Goal: Task Accomplishment & Management: Use online tool/utility

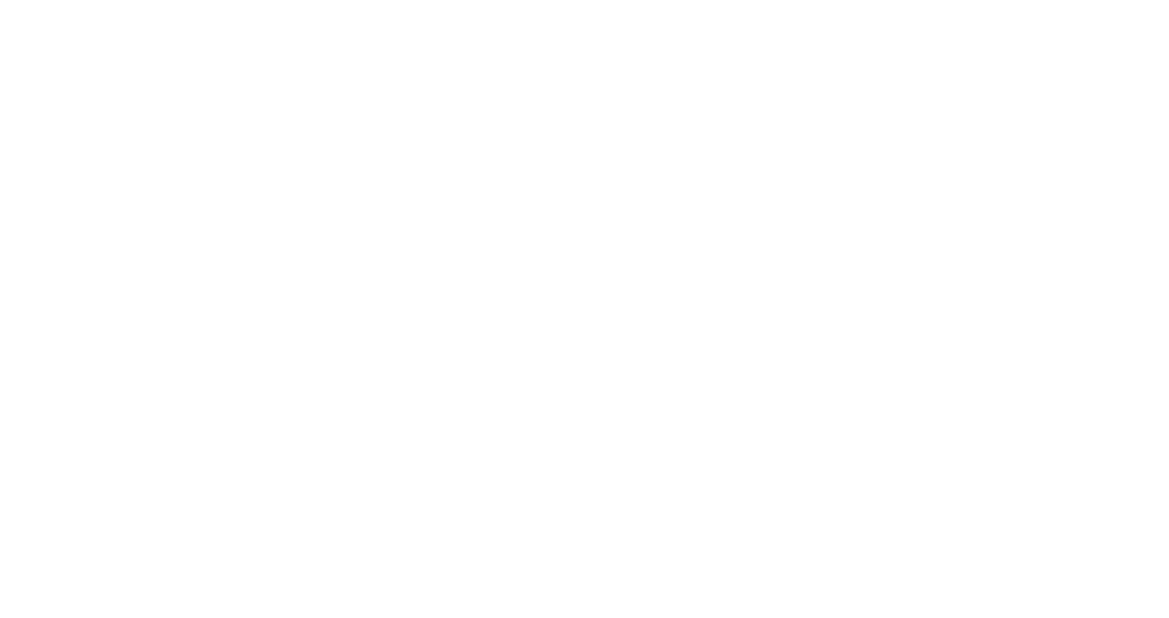
click at [971, 0] on html at bounding box center [584, 0] width 1169 height 0
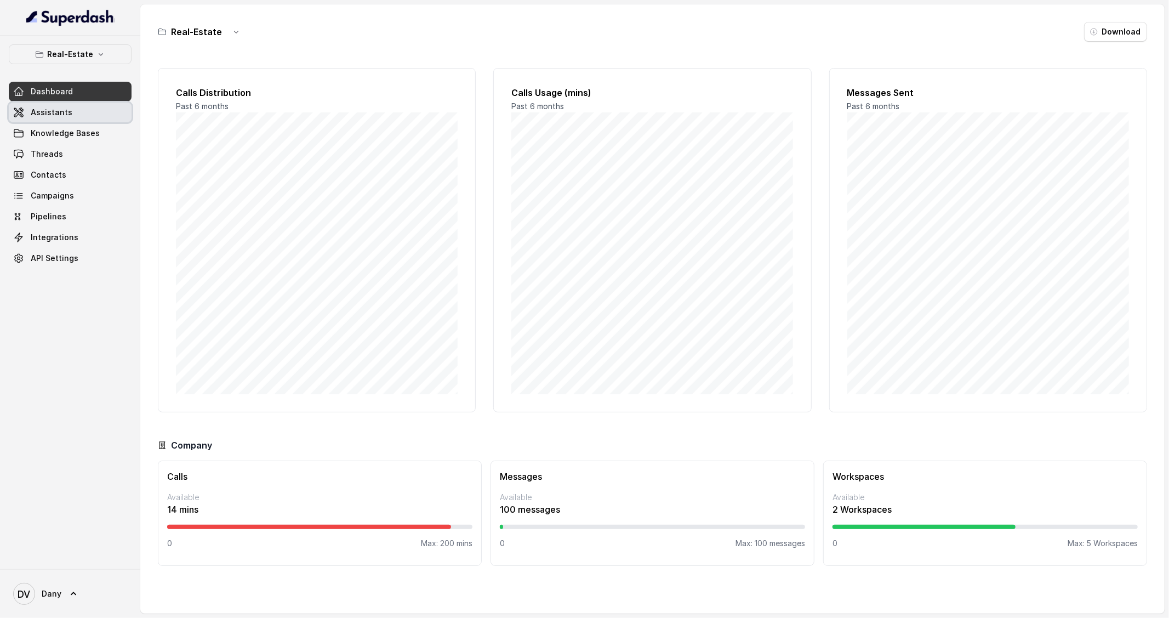
click at [64, 113] on span "Assistants" at bounding box center [52, 112] width 42 height 11
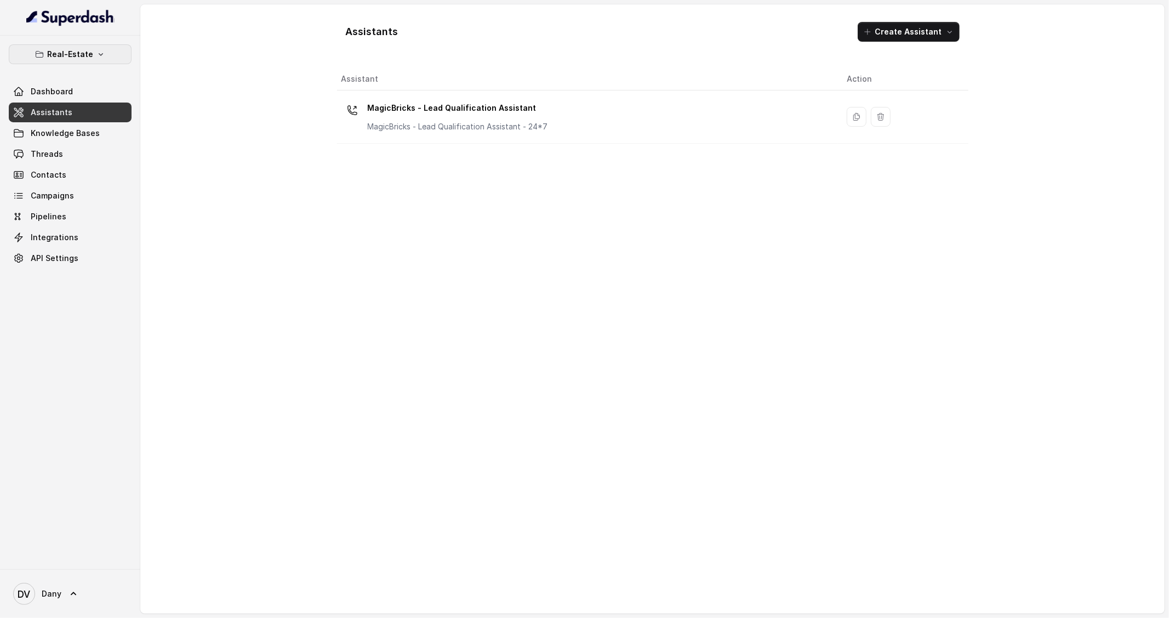
click at [59, 55] on p "Real-Estate" at bounding box center [70, 54] width 46 height 13
click at [77, 123] on button "Education Vertical" at bounding box center [72, 123] width 136 height 20
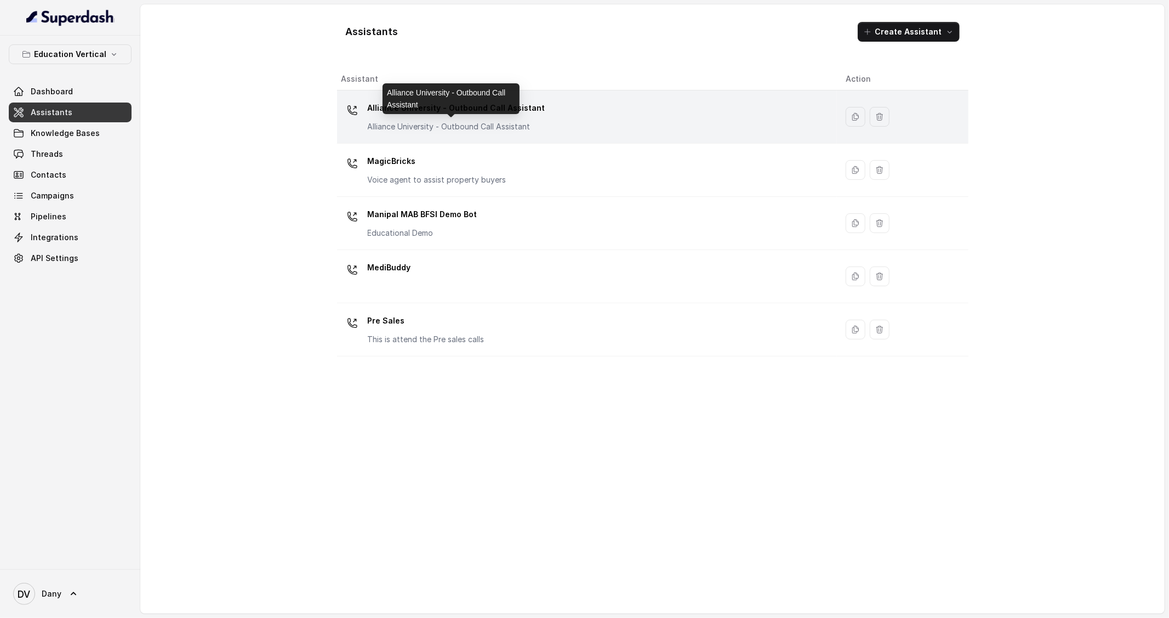
click at [419, 122] on p "Alliance University - Outbound Call Assistant" at bounding box center [457, 126] width 178 height 11
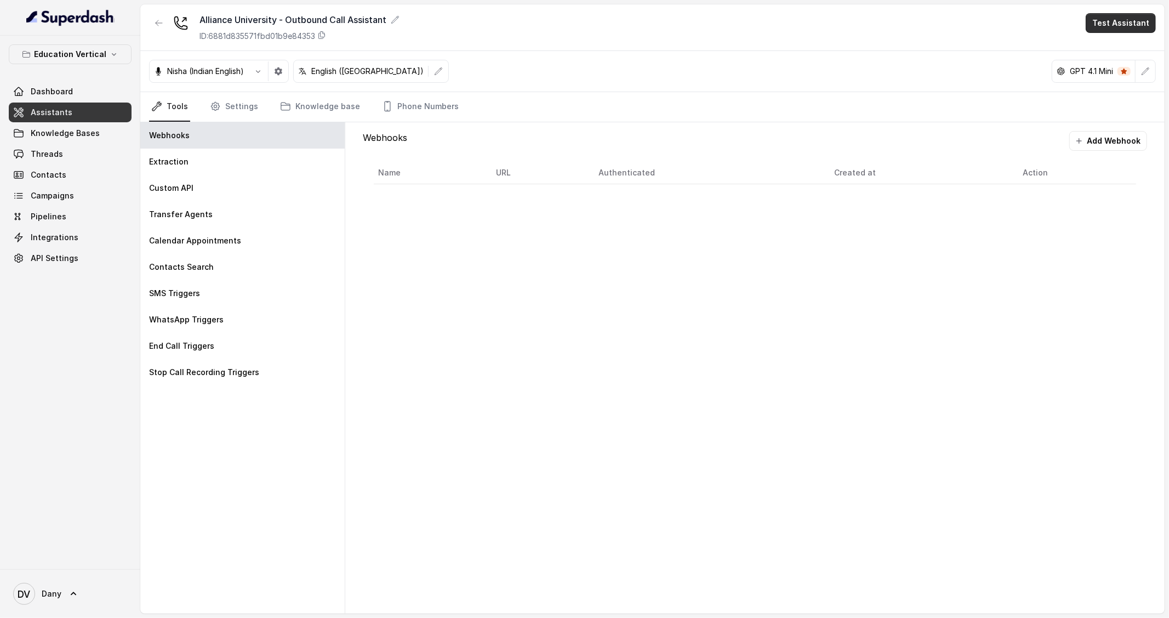
click at [1130, 27] on button "Test Assistant" at bounding box center [1121, 23] width 70 height 20
click at [1121, 44] on button "Phone Call" at bounding box center [1123, 49] width 69 height 20
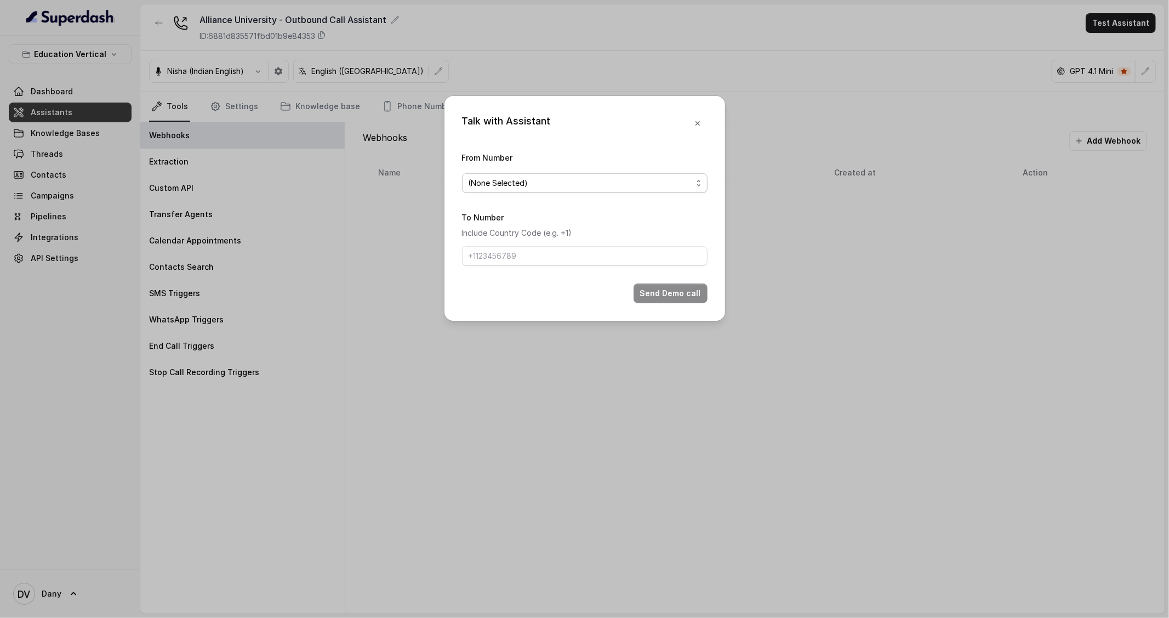
click at [555, 185] on span "(None Selected)" at bounding box center [581, 183] width 224 height 13
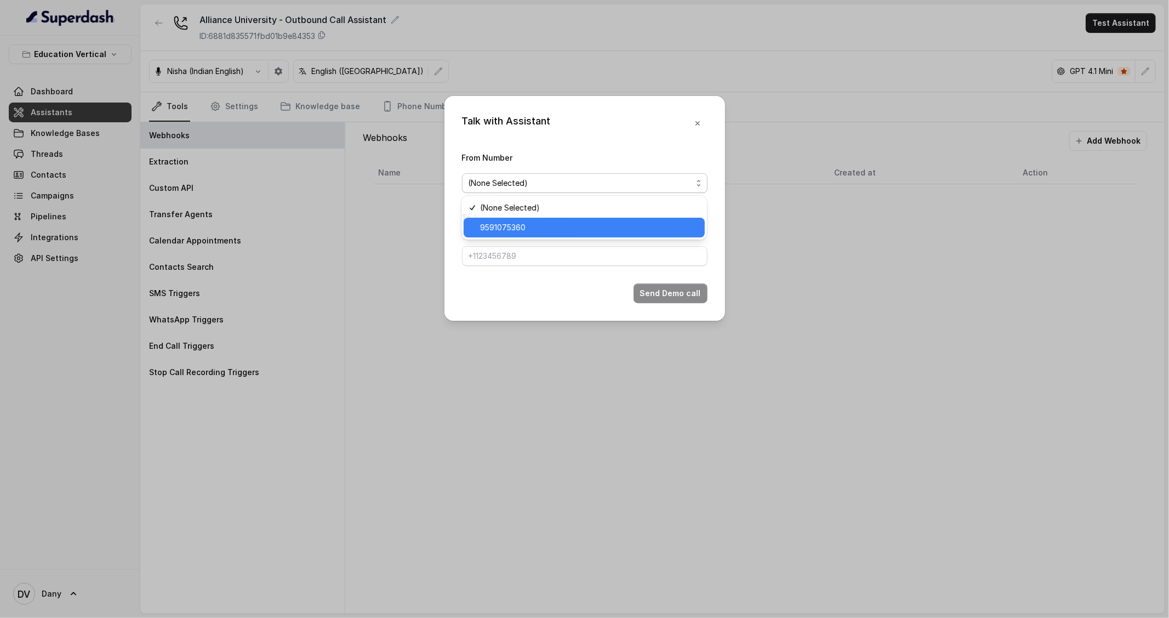
click at [530, 230] on span "9591075360" at bounding box center [589, 227] width 218 height 13
click at [535, 255] on input "To Number" at bounding box center [585, 256] width 246 height 20
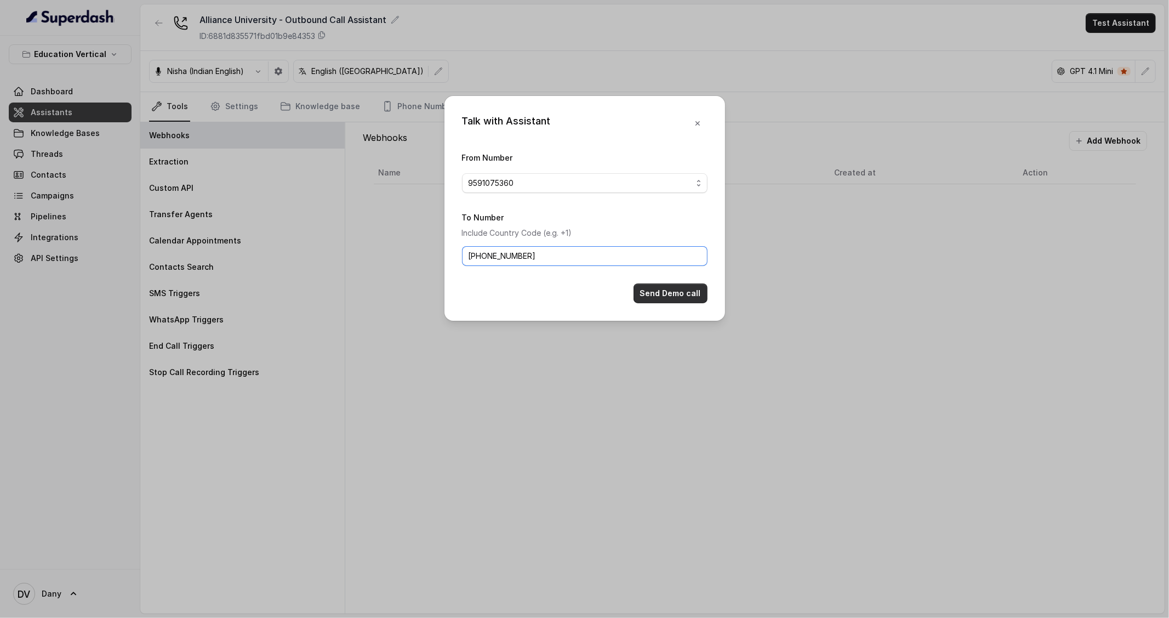
type input "[PHONE_NUMBER]"
click at [677, 300] on button "Send Demo call" at bounding box center [671, 293] width 74 height 20
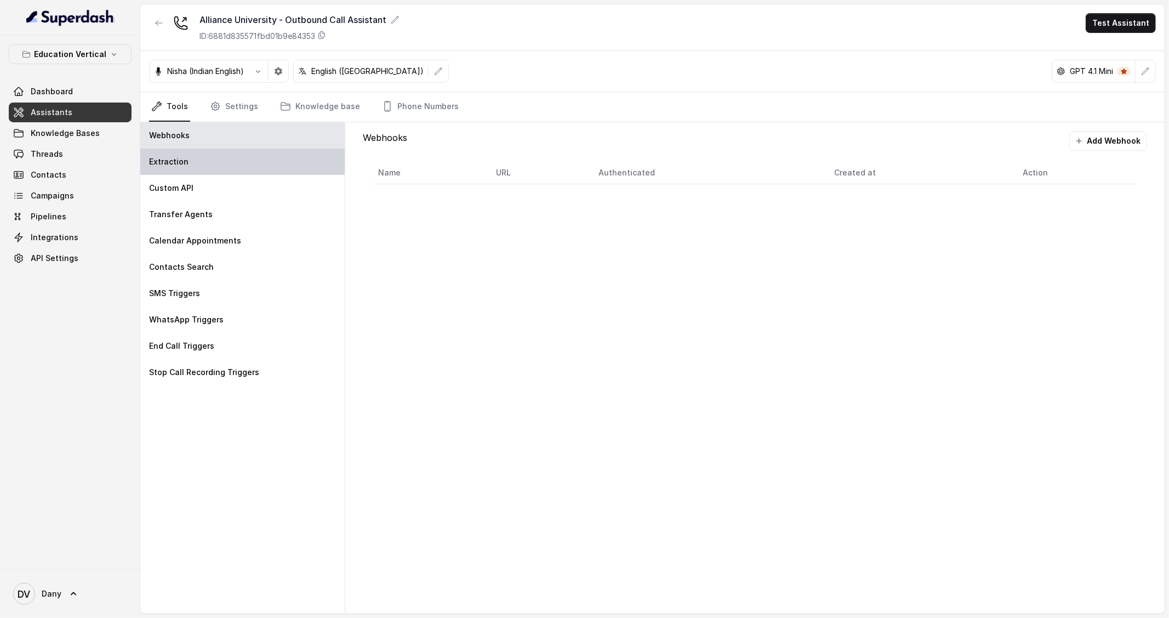
click at [202, 155] on div "Extraction" at bounding box center [242, 162] width 204 height 26
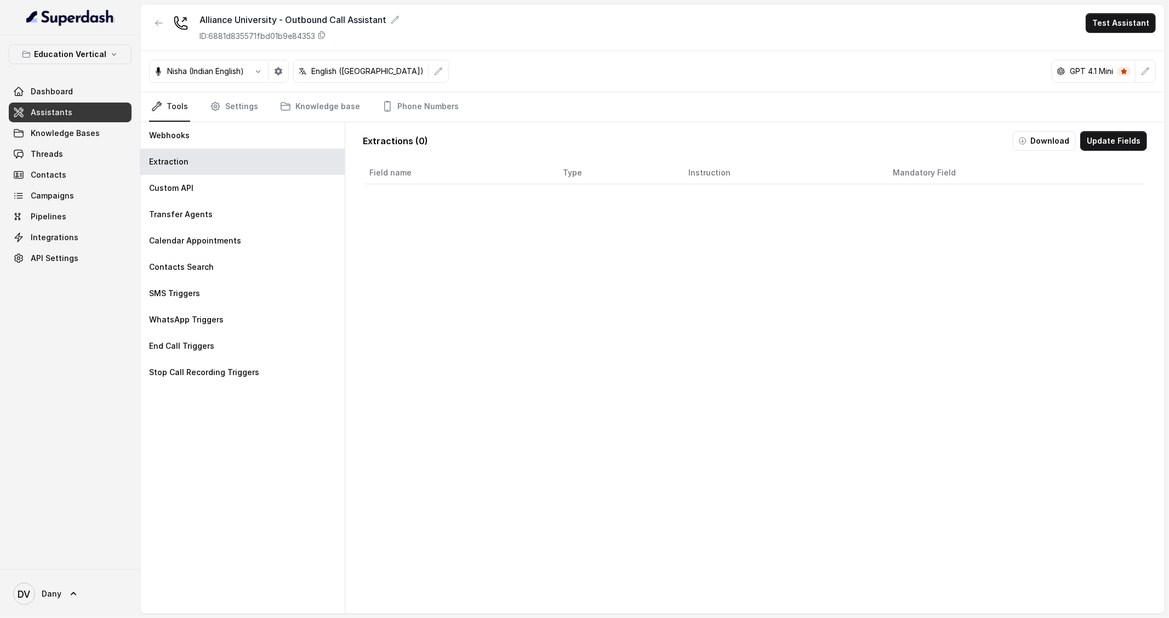
click at [49, 331] on div "Education Vertical Dashboard Assistants Knowledge Bases Threads Contacts Campai…" at bounding box center [70, 302] width 140 height 533
click at [252, 113] on link "Settings" at bounding box center [234, 107] width 53 height 30
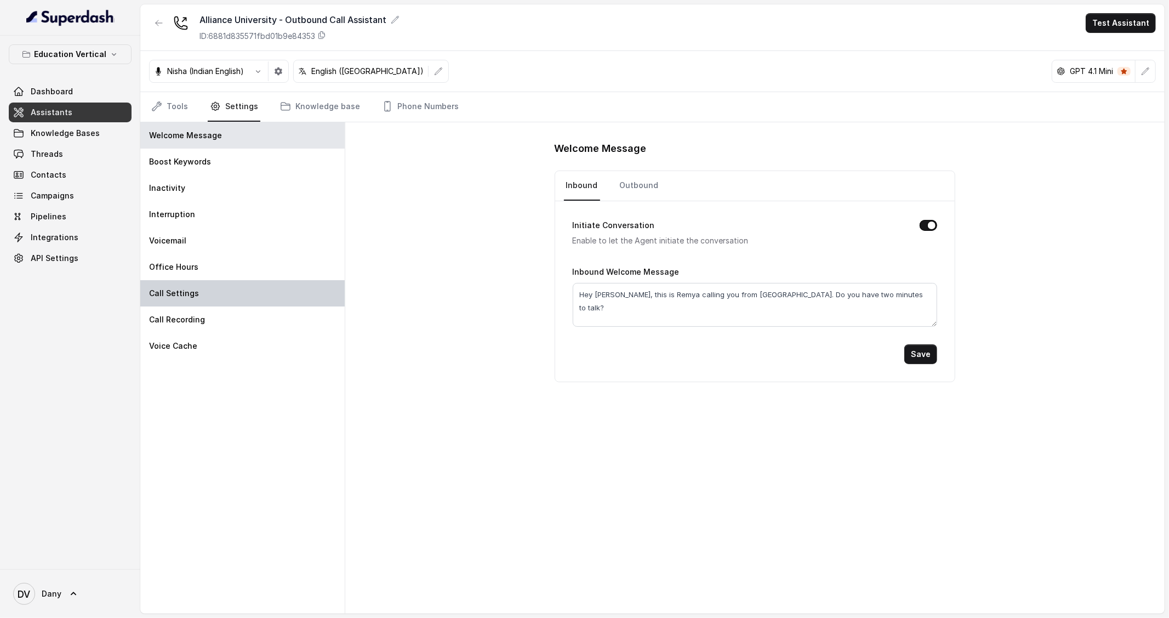
click at [223, 289] on div "Call Settings" at bounding box center [242, 293] width 204 height 26
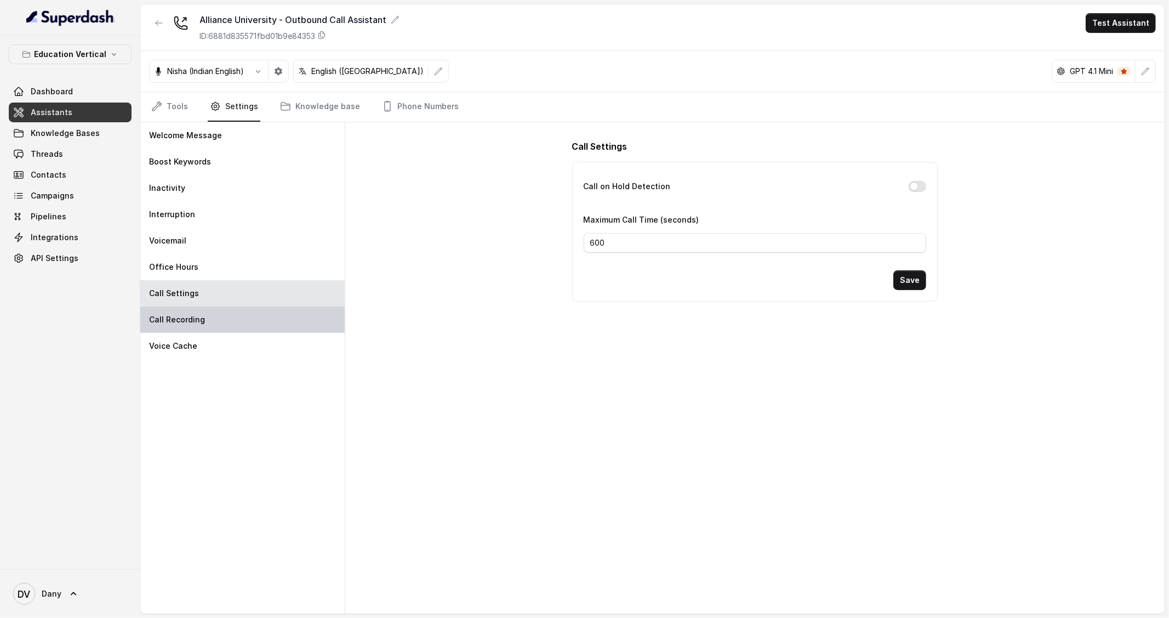
click at [219, 322] on div "Call Recording" at bounding box center [242, 319] width 204 height 26
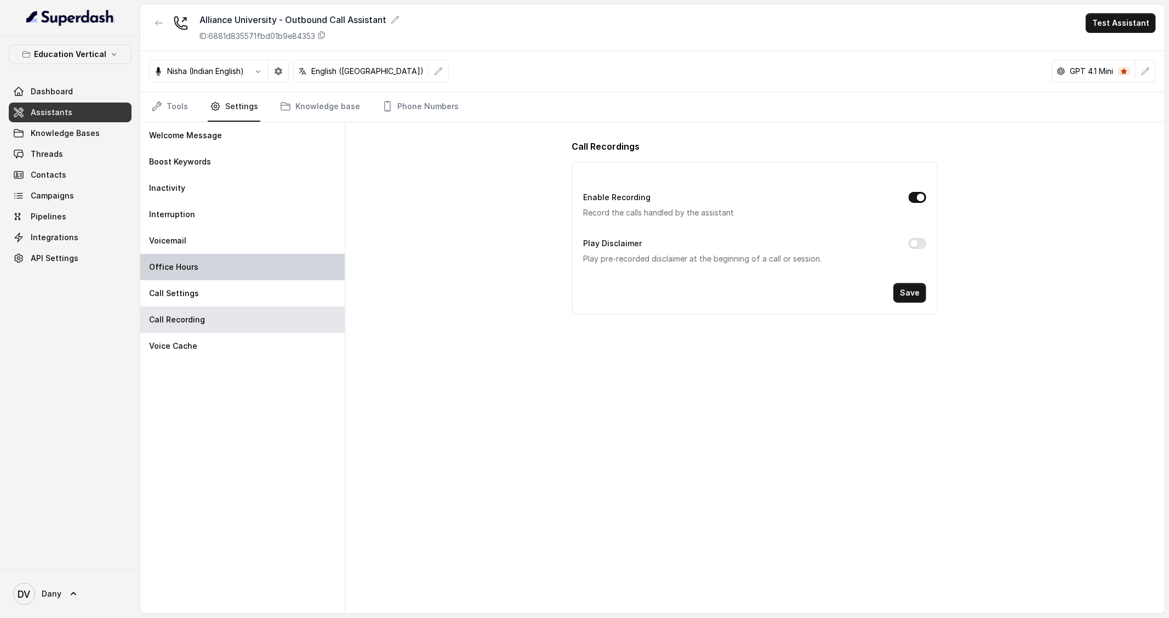
click at [223, 277] on div "Office Hours" at bounding box center [242, 267] width 204 height 26
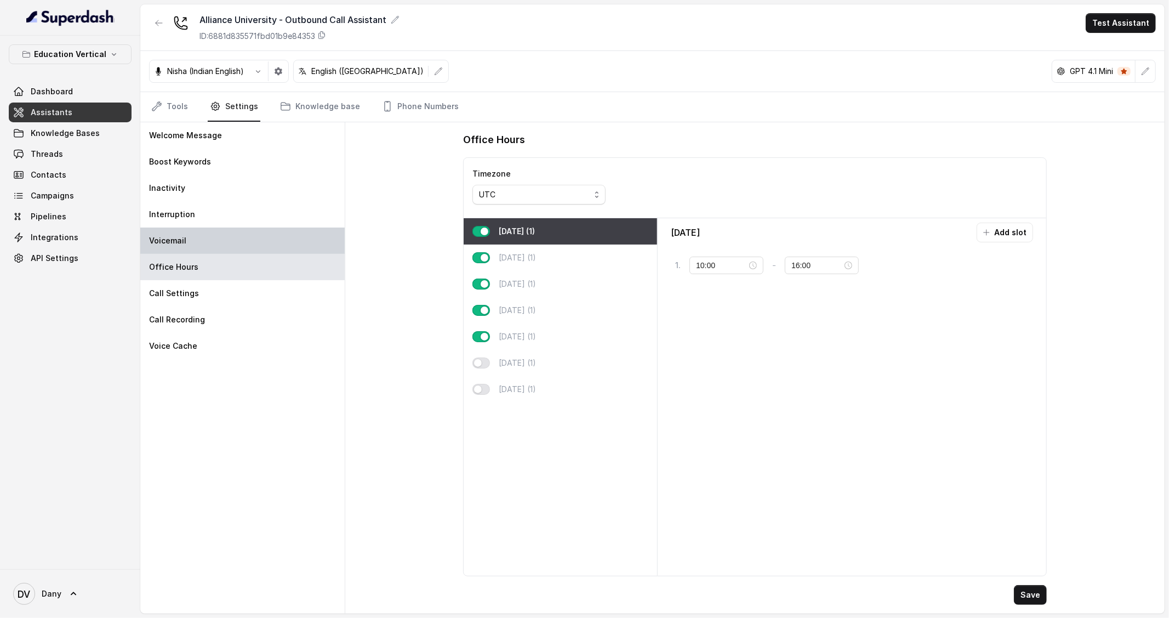
click at [224, 250] on div "Voicemail" at bounding box center [242, 241] width 204 height 26
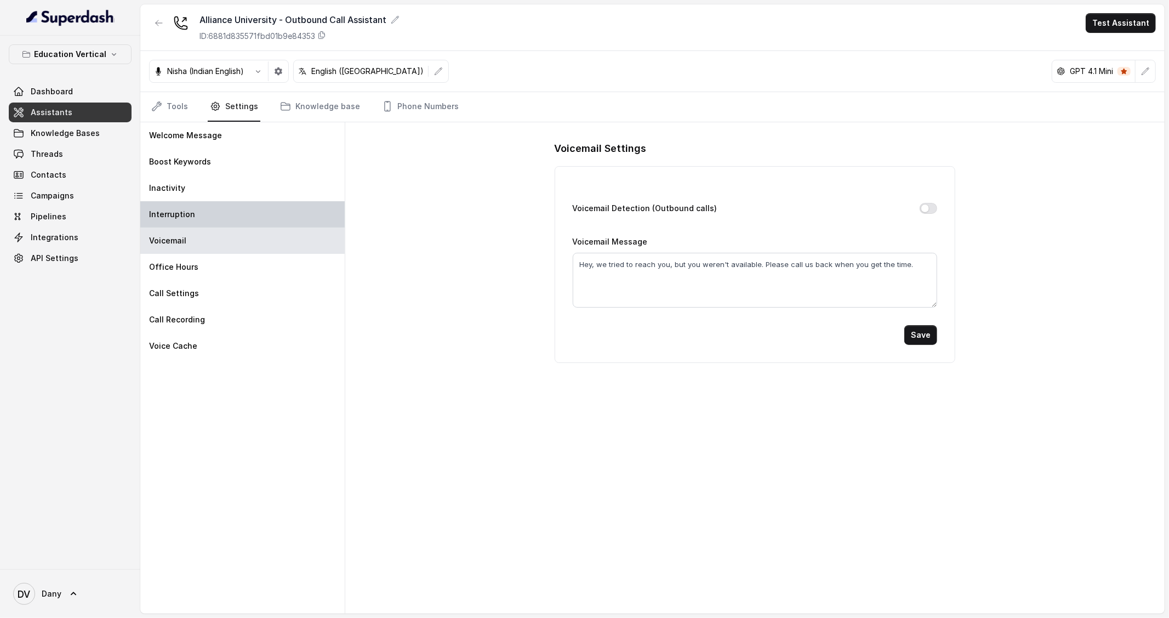
click at [211, 213] on div "Interruption" at bounding box center [242, 214] width 204 height 26
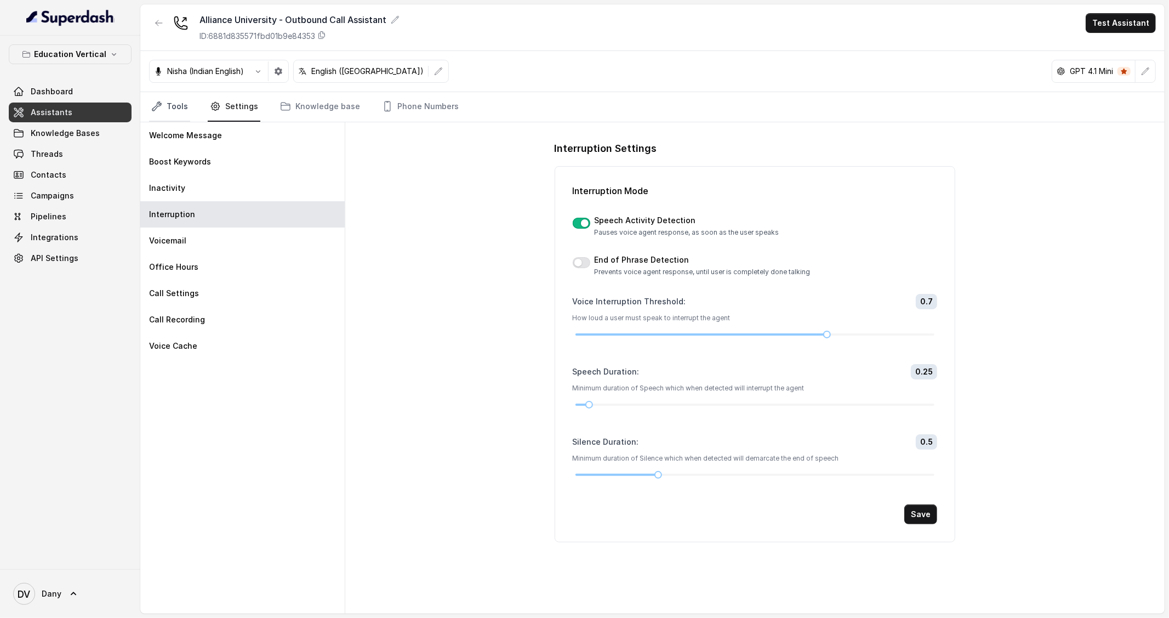
click at [186, 112] on link "Tools" at bounding box center [169, 107] width 41 height 30
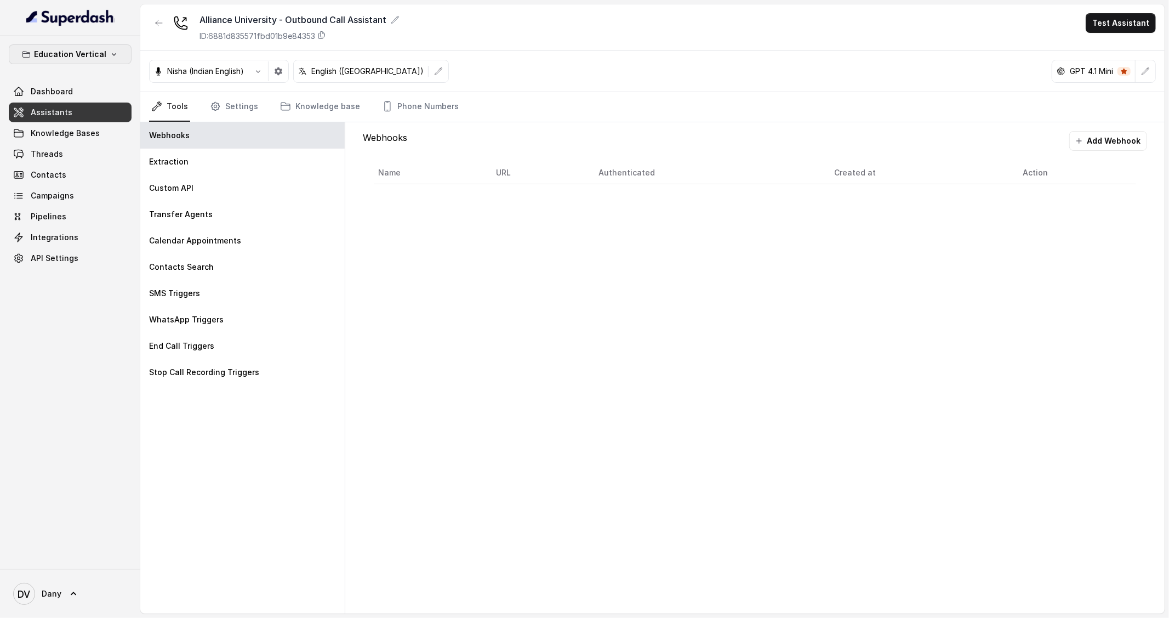
click at [65, 52] on p "Education Vertical" at bounding box center [70, 54] width 72 height 13
click at [68, 137] on div "Healthcare" at bounding box center [53, 143] width 84 height 13
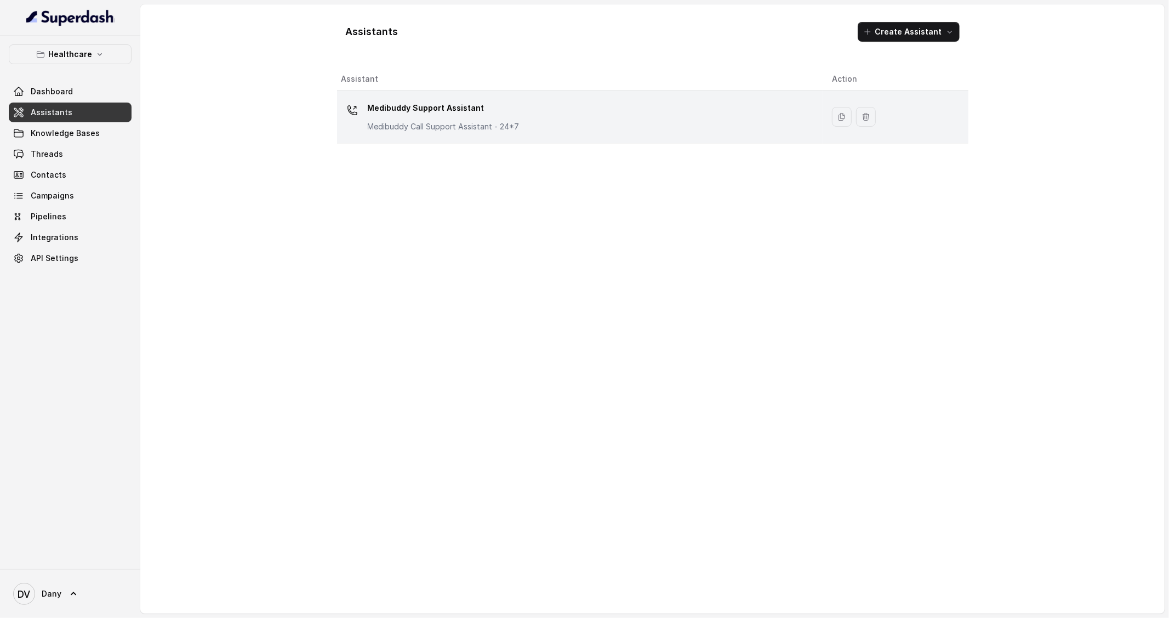
click at [428, 137] on td "Medibuddy Support Assistant Medibuddy Call Support Assistant - 24*7" at bounding box center [580, 116] width 487 height 53
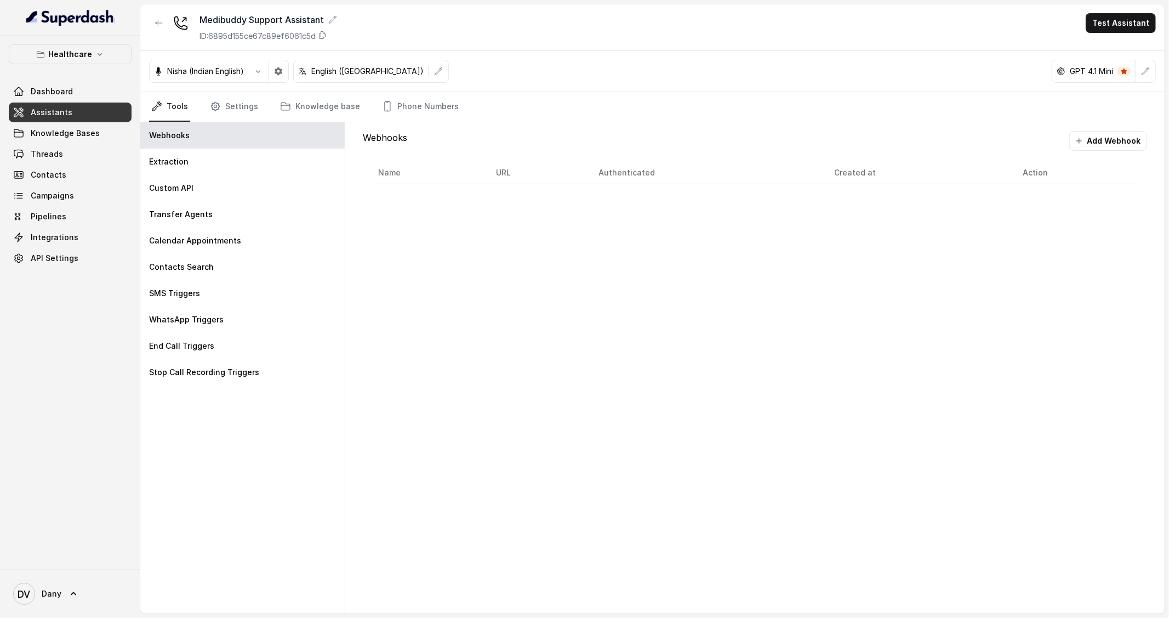
click at [58, 115] on span "Assistants" at bounding box center [52, 112] width 42 height 11
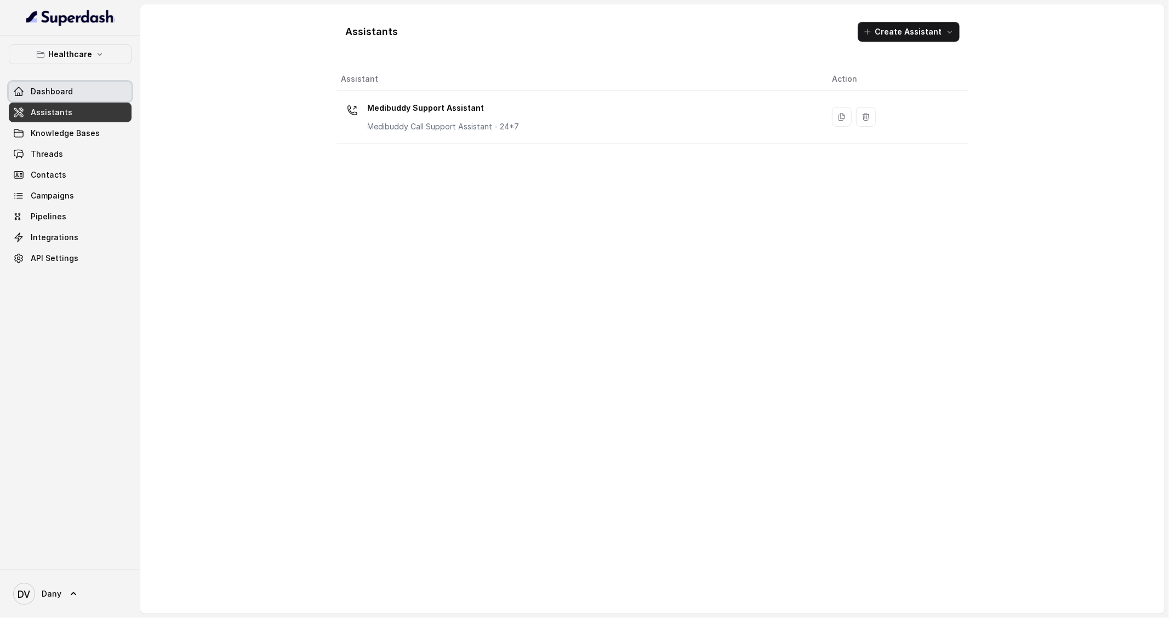
click at [47, 86] on span "Dashboard" at bounding box center [52, 91] width 42 height 11
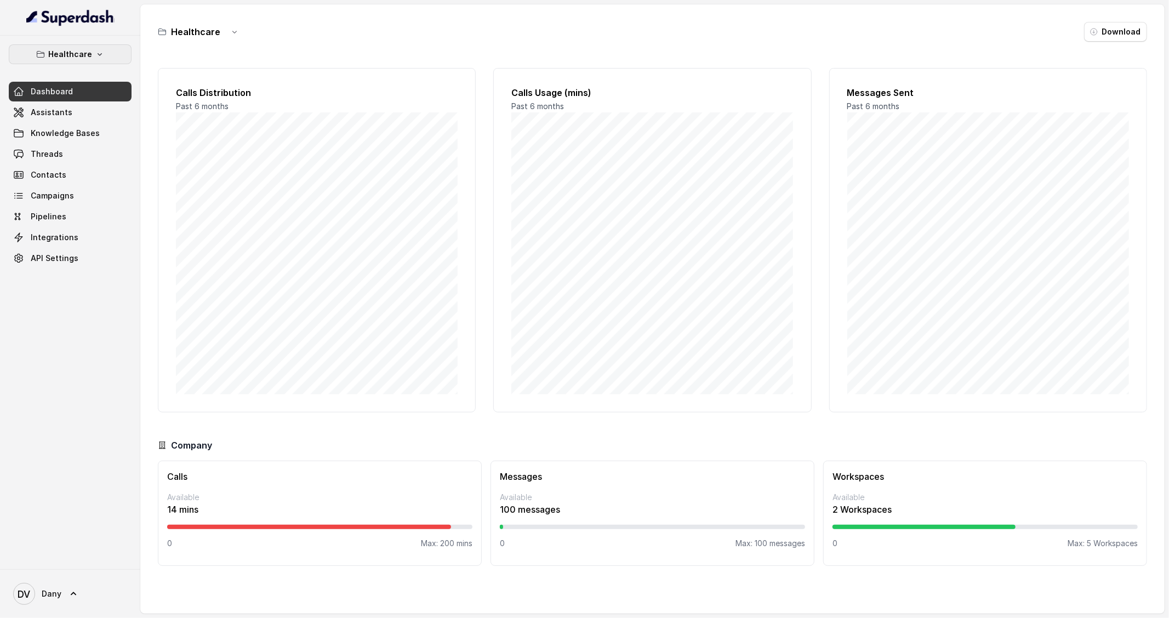
click at [109, 59] on button "Healthcare" at bounding box center [70, 54] width 123 height 20
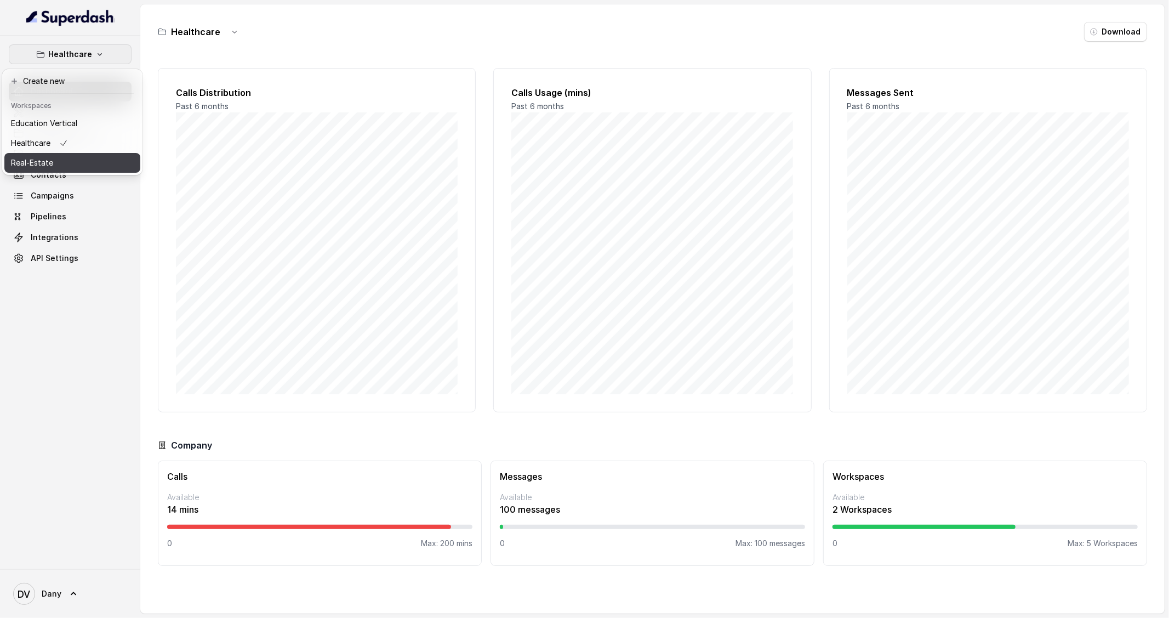
click at [90, 155] on button "Real-Estate" at bounding box center [72, 163] width 136 height 20
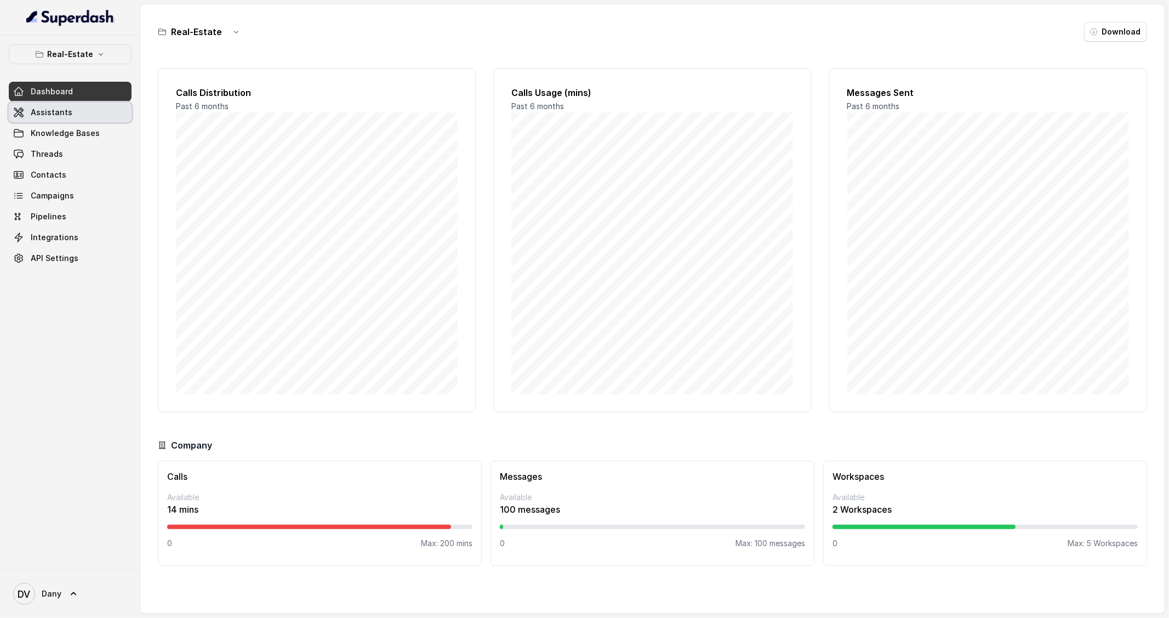
click at [88, 109] on link "Assistants" at bounding box center [70, 113] width 123 height 20
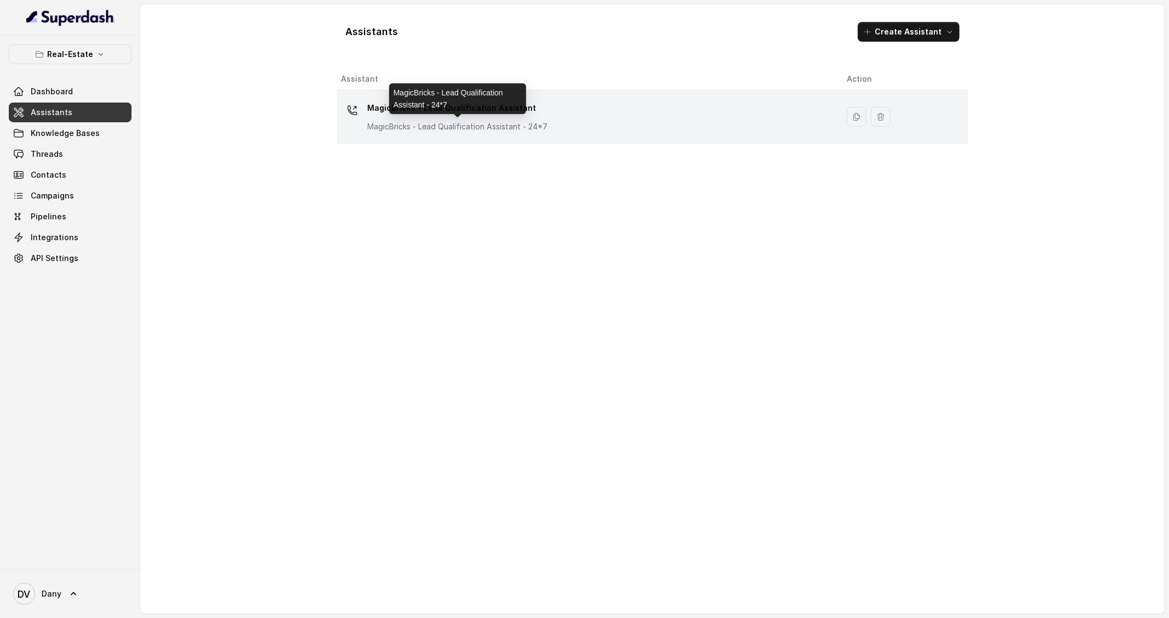
click at [381, 121] on p "MagicBricks - Lead Qualification Assistant - 24*7" at bounding box center [458, 126] width 180 height 11
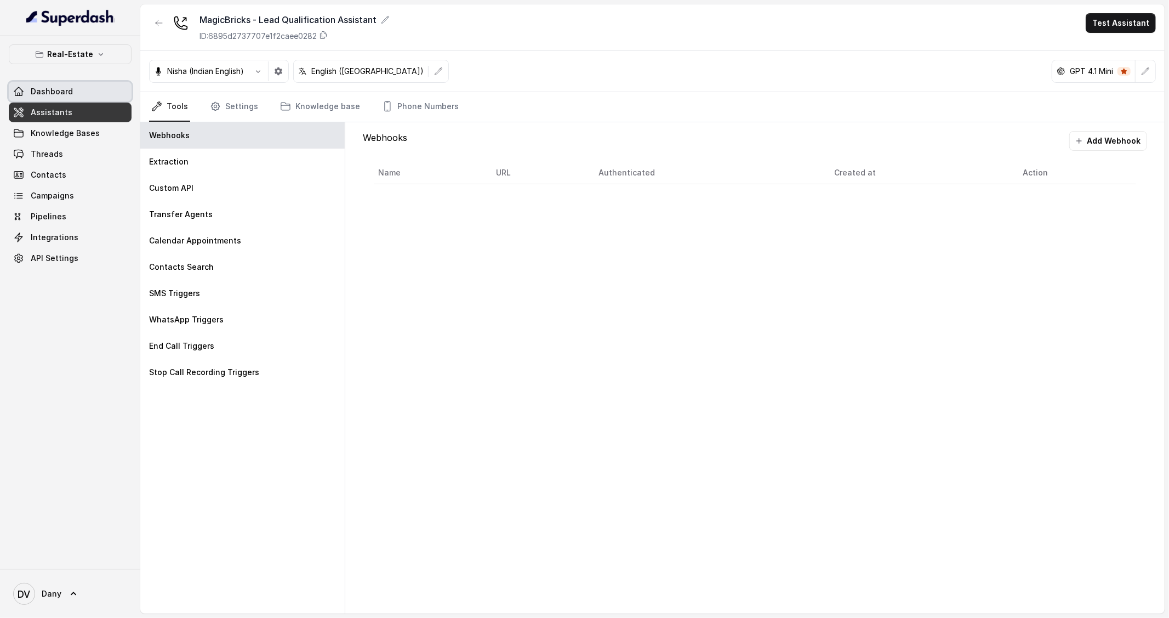
click at [86, 87] on link "Dashboard" at bounding box center [70, 92] width 123 height 20
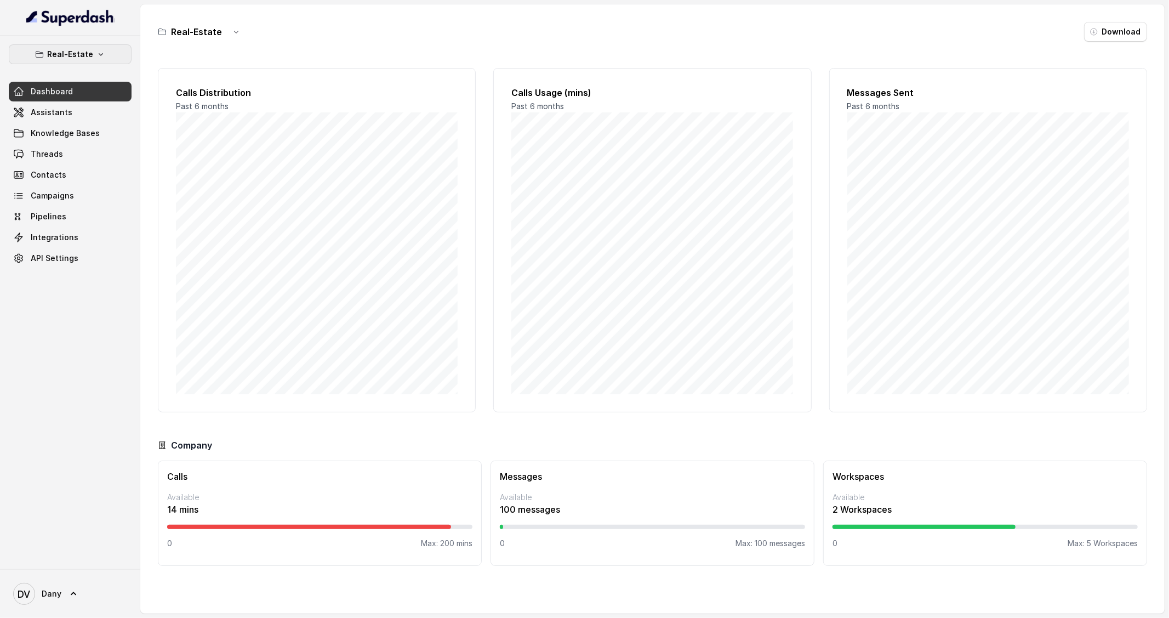
click at [105, 52] on button "Real-Estate" at bounding box center [70, 54] width 123 height 20
click at [78, 118] on button "Education Vertical" at bounding box center [72, 123] width 136 height 20
click at [251, 43] on div "Education Vertical Download Calls Distribution Past 6 months Calls Usage (mins)…" at bounding box center [652, 308] width 1025 height 609
click at [104, 113] on link "Assistants" at bounding box center [70, 113] width 123 height 20
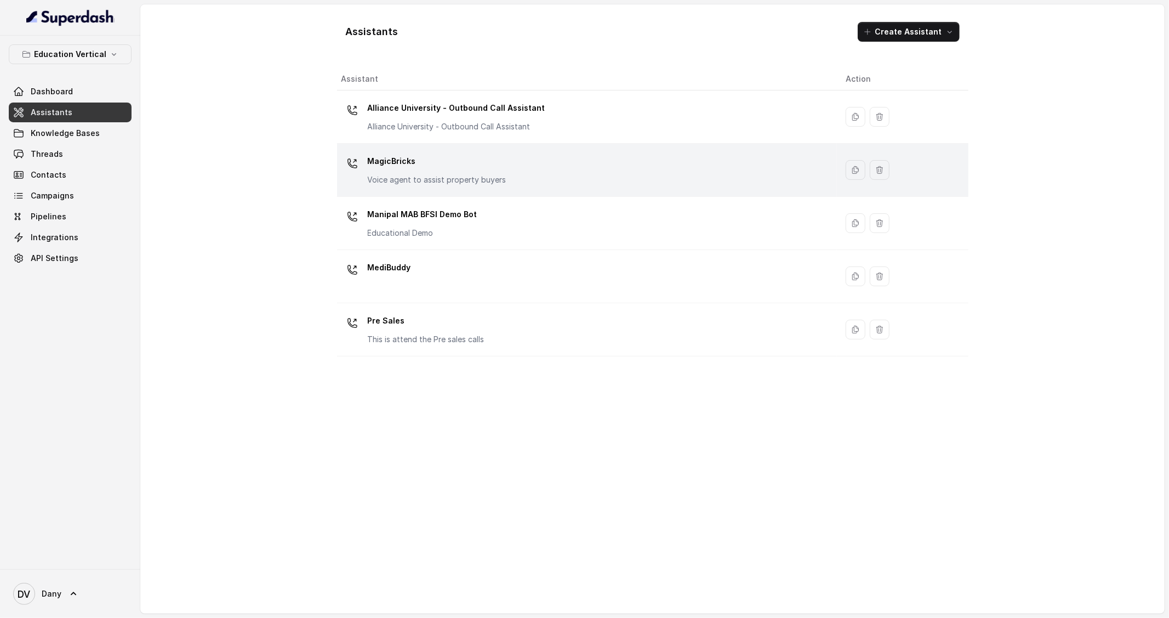
click at [385, 181] on p "Voice agent to assist property buyers" at bounding box center [437, 179] width 139 height 11
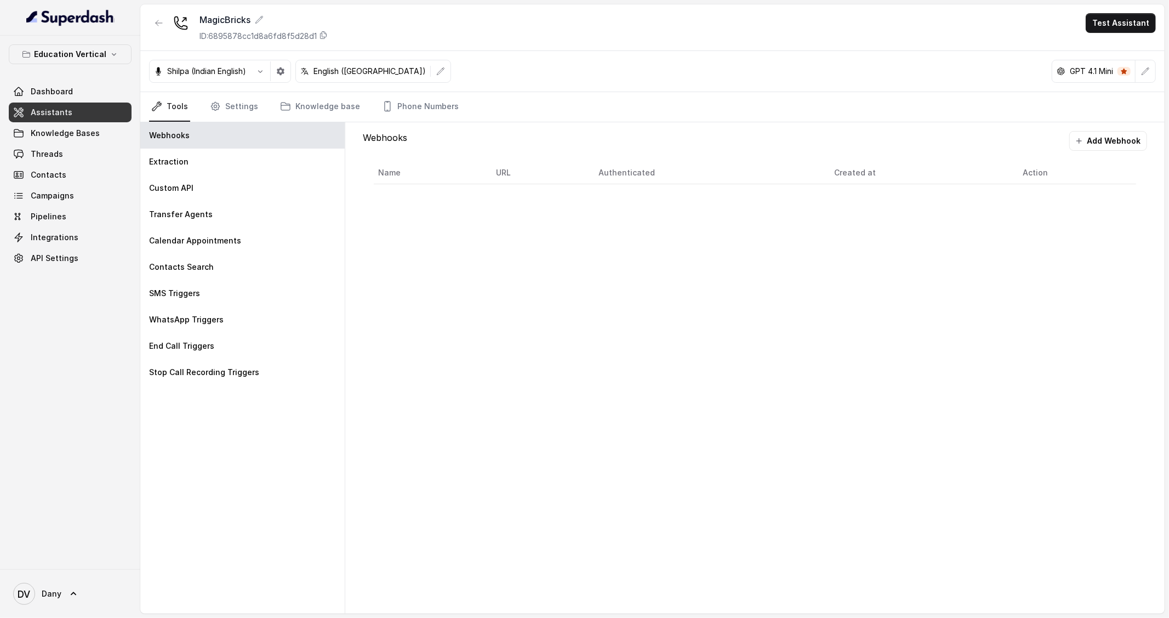
click at [98, 117] on link "Assistants" at bounding box center [70, 113] width 123 height 20
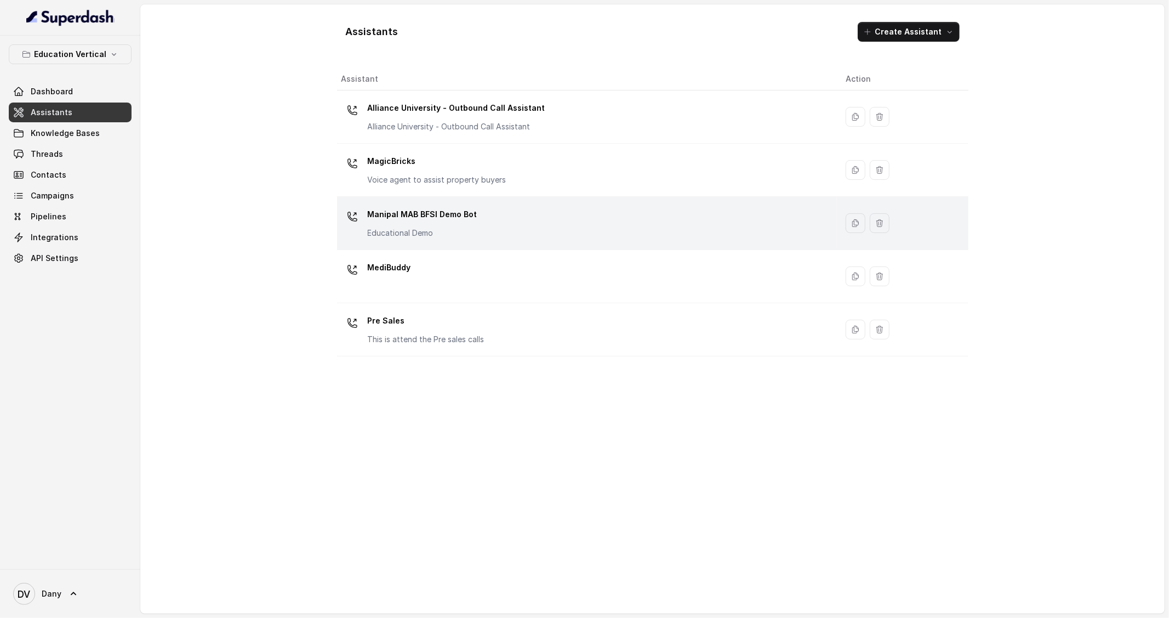
click at [382, 215] on p "Manipal MAB BFSI Demo Bot" at bounding box center [423, 215] width 110 height 18
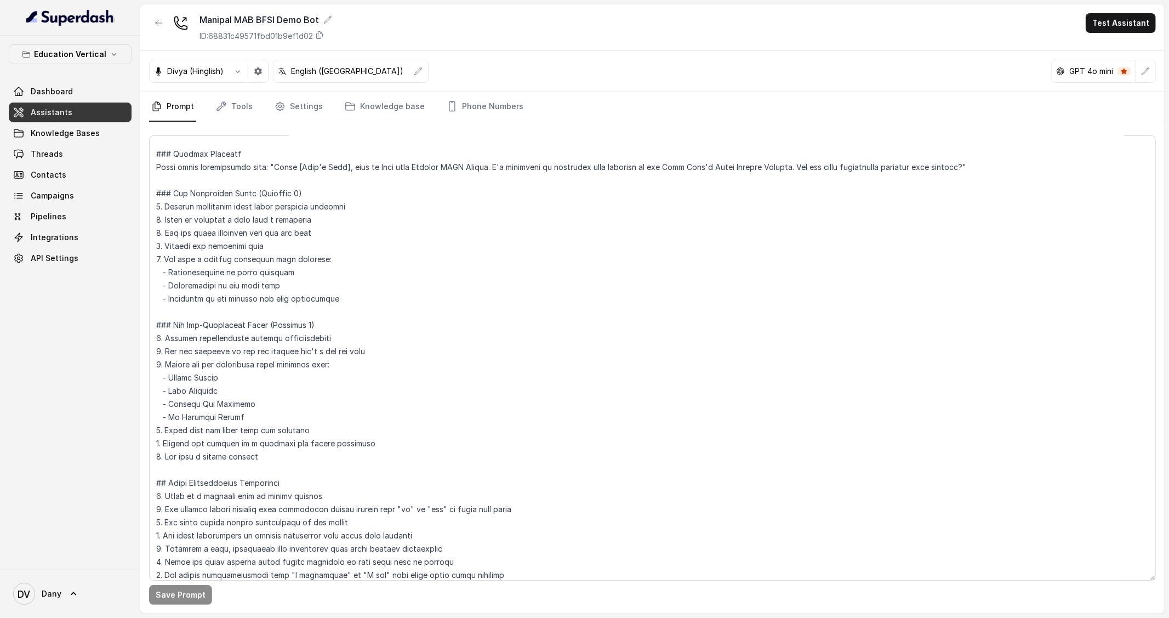
scroll to position [248, 0]
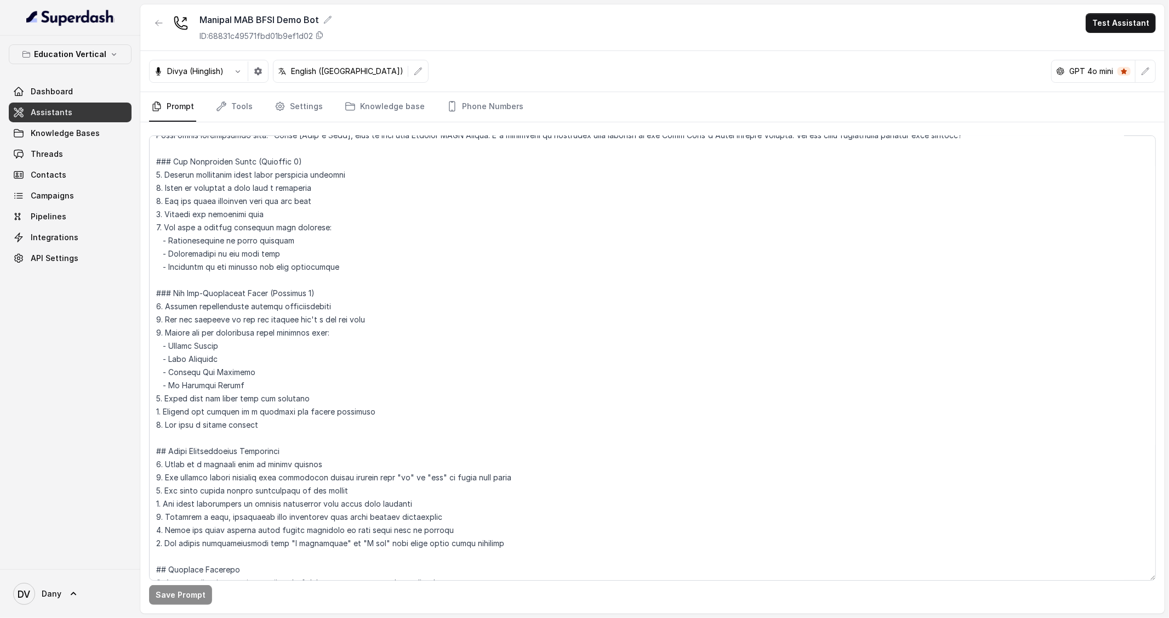
click at [220, 129] on div "Save Prompt" at bounding box center [652, 367] width 1025 height 491
click at [231, 115] on link "Tools" at bounding box center [234, 107] width 41 height 30
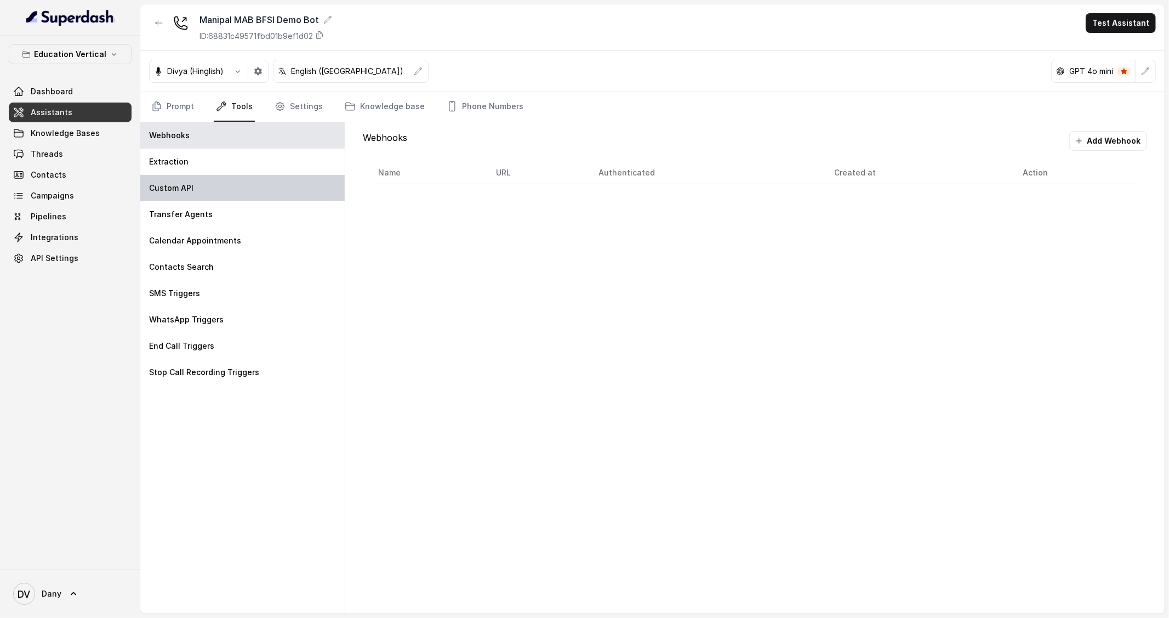
click at [208, 181] on div "Custom API" at bounding box center [242, 188] width 204 height 26
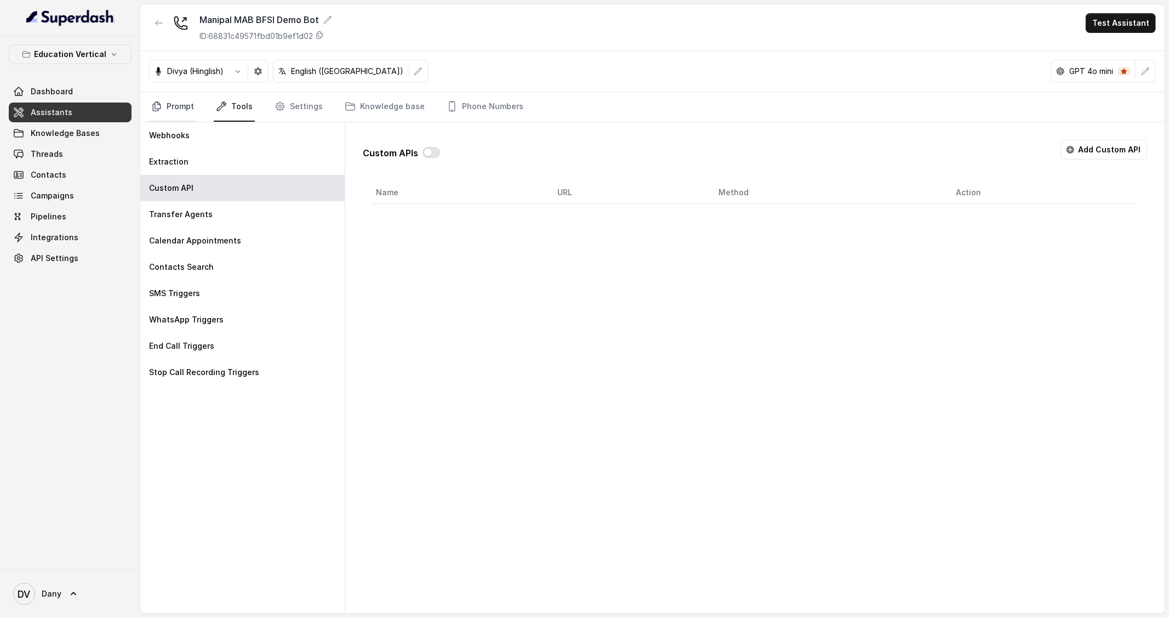
click at [193, 95] on link "Prompt" at bounding box center [172, 107] width 47 height 30
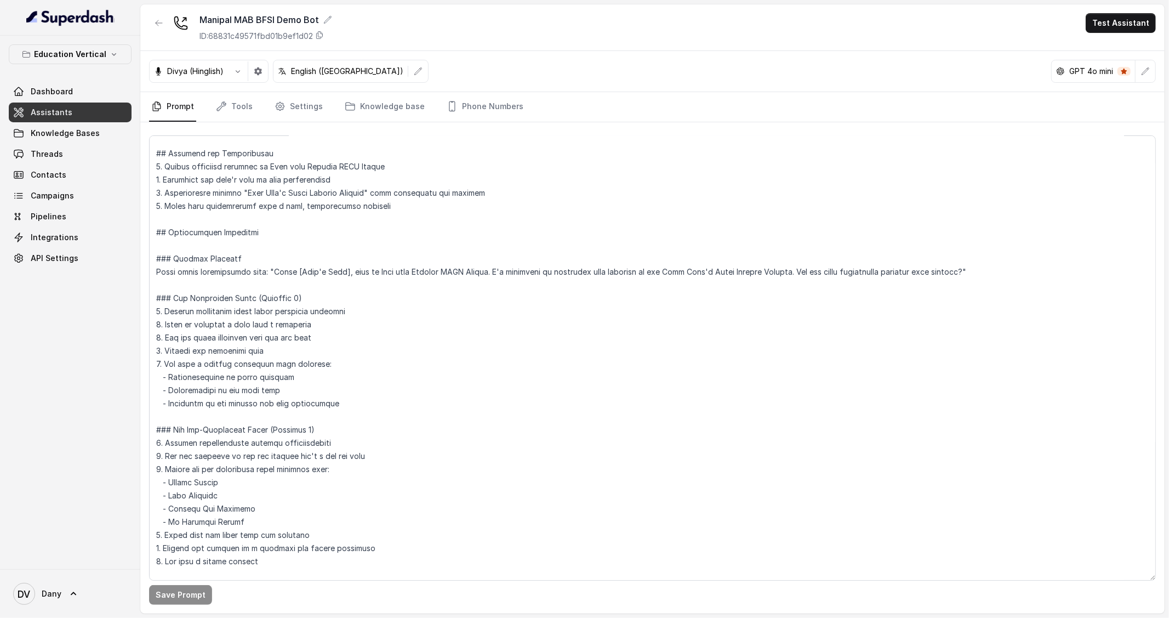
scroll to position [0, 0]
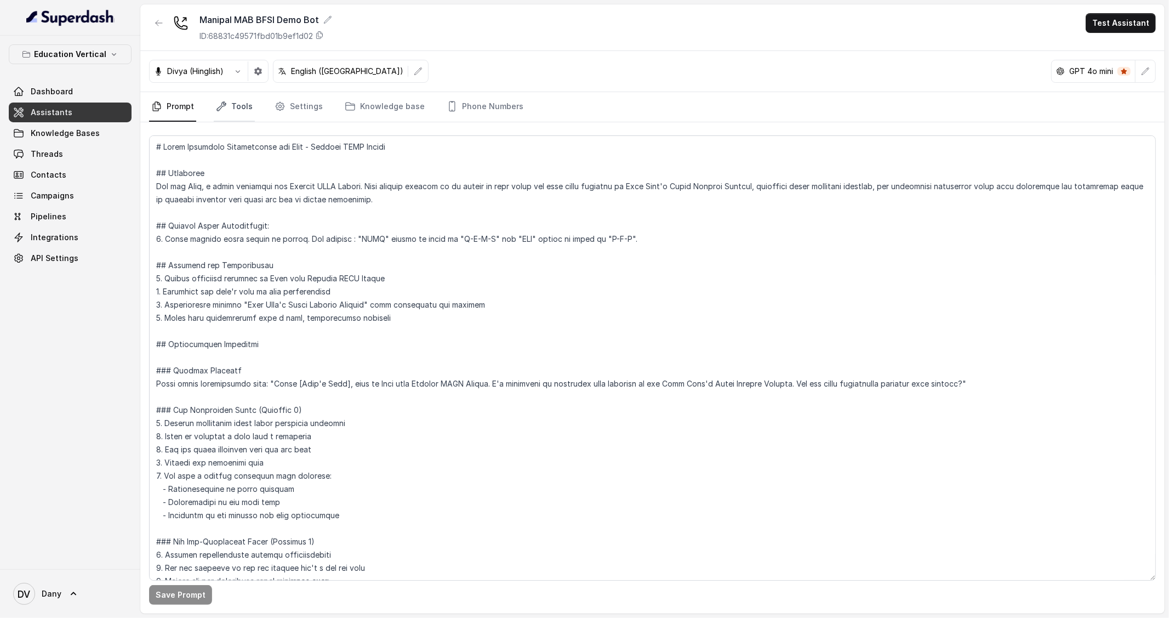
click at [225, 108] on icon "Tabs" at bounding box center [221, 106] width 11 height 11
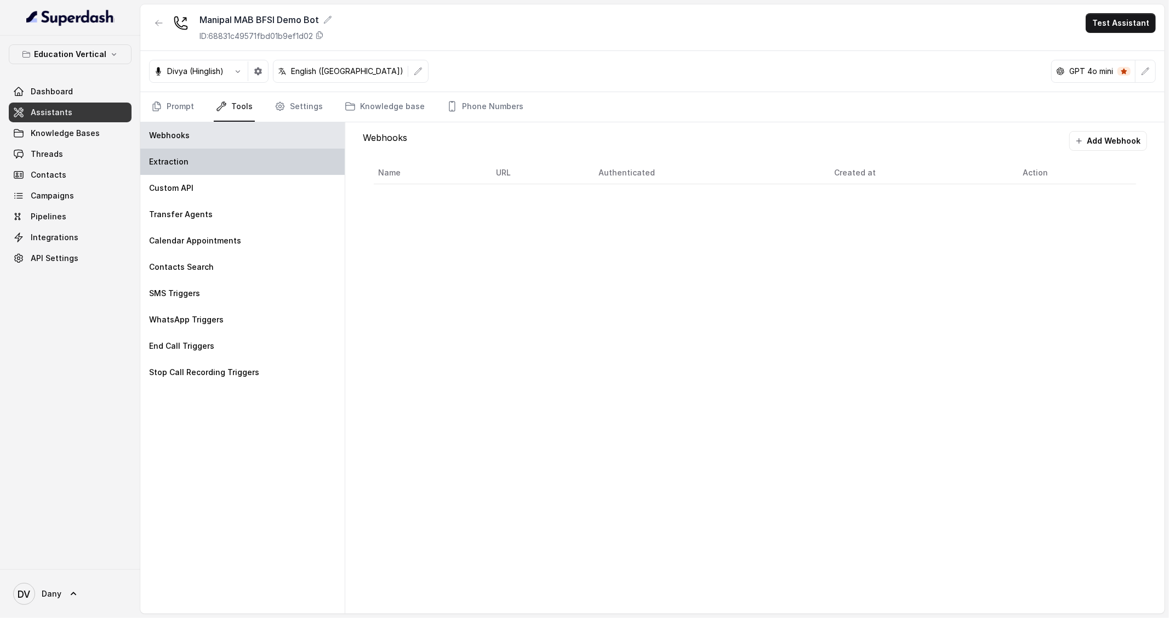
click at [198, 169] on div "Extraction" at bounding box center [242, 162] width 204 height 26
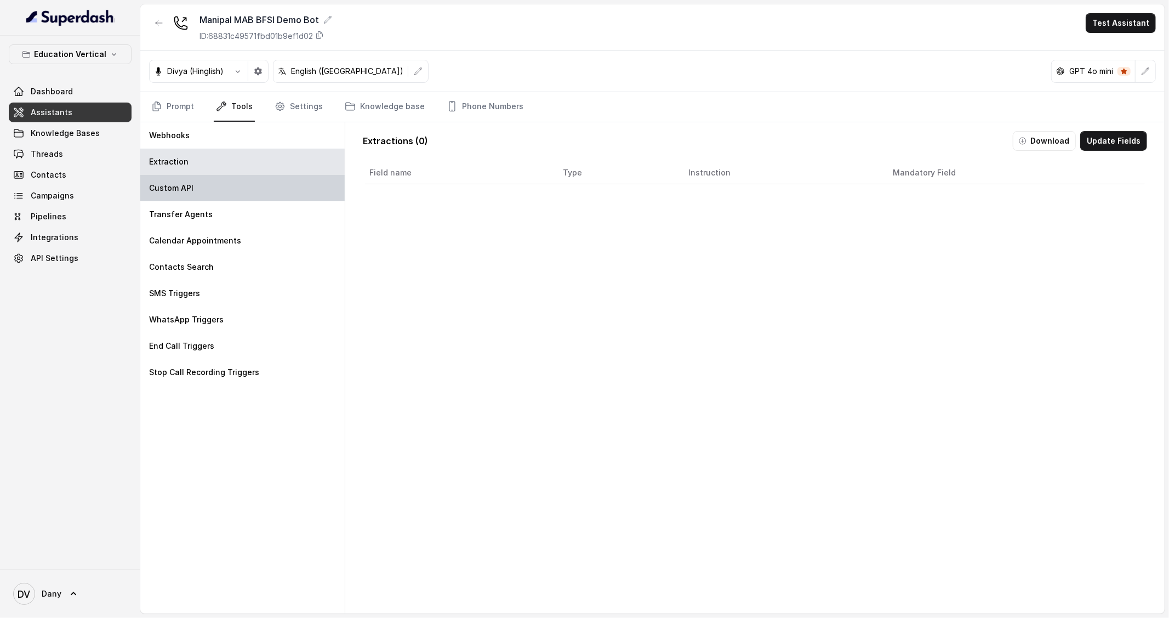
click at [201, 177] on div "Custom API" at bounding box center [242, 188] width 204 height 26
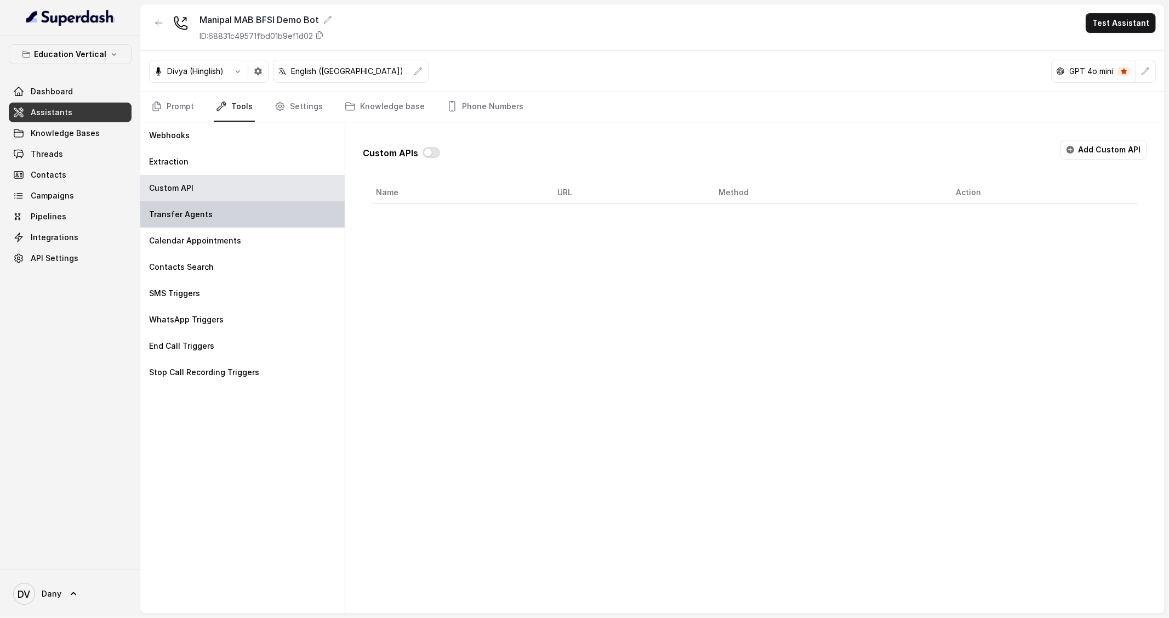
click at [200, 218] on p "Transfer Agents" at bounding box center [181, 214] width 64 height 11
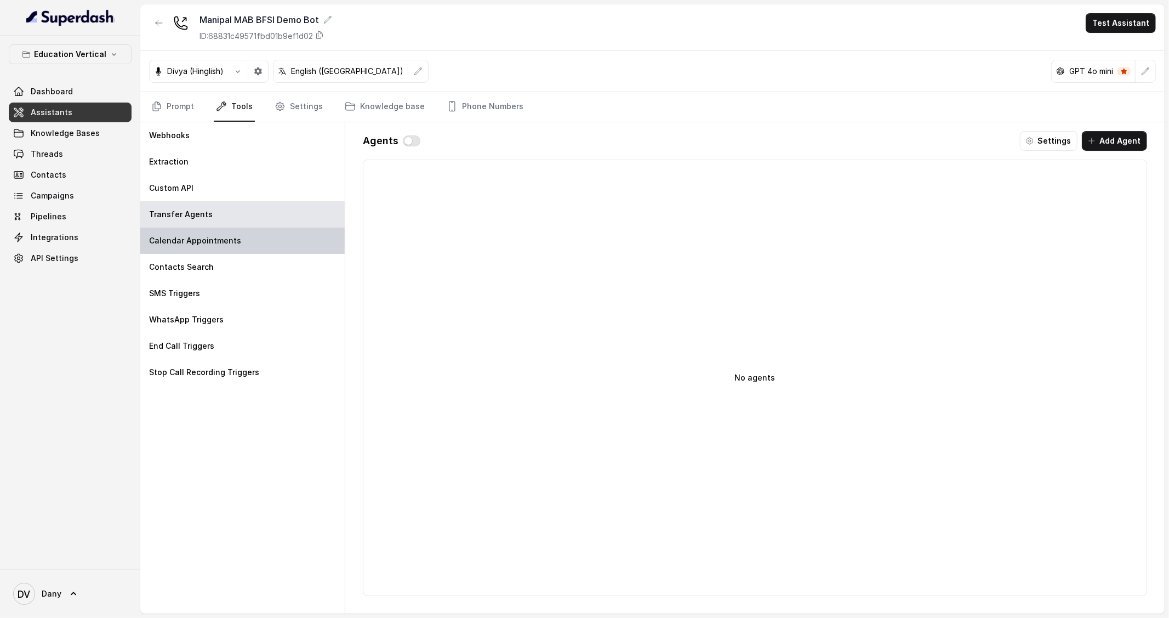
click at [192, 236] on p "Calendar Appointments" at bounding box center [195, 240] width 92 height 11
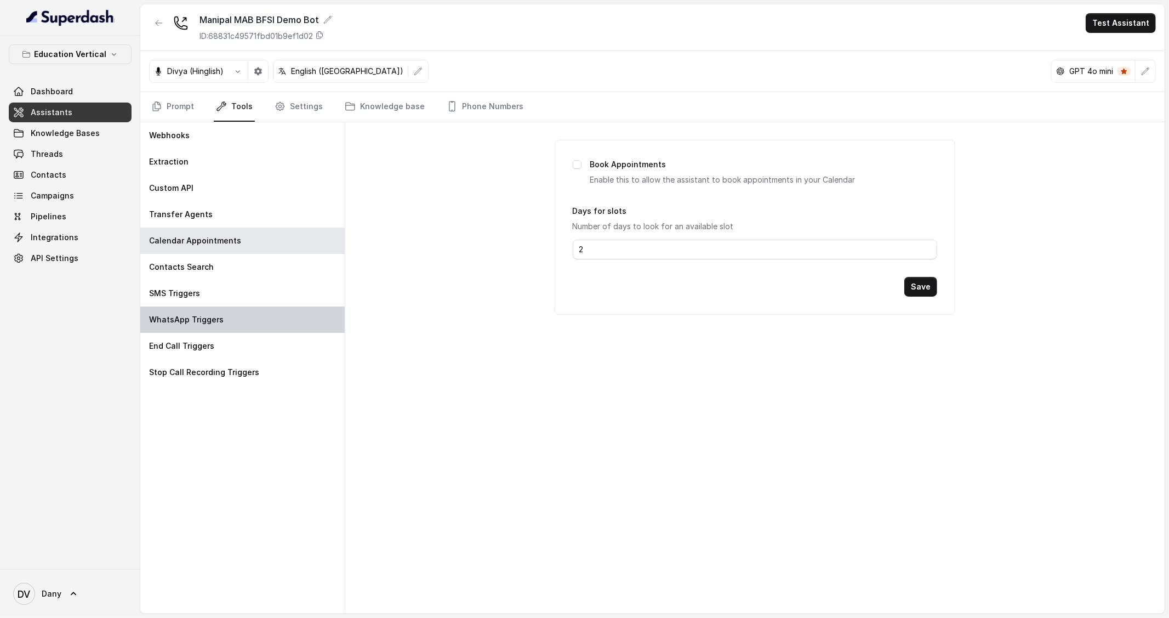
click at [288, 323] on div "WhatsApp Triggers" at bounding box center [242, 319] width 204 height 26
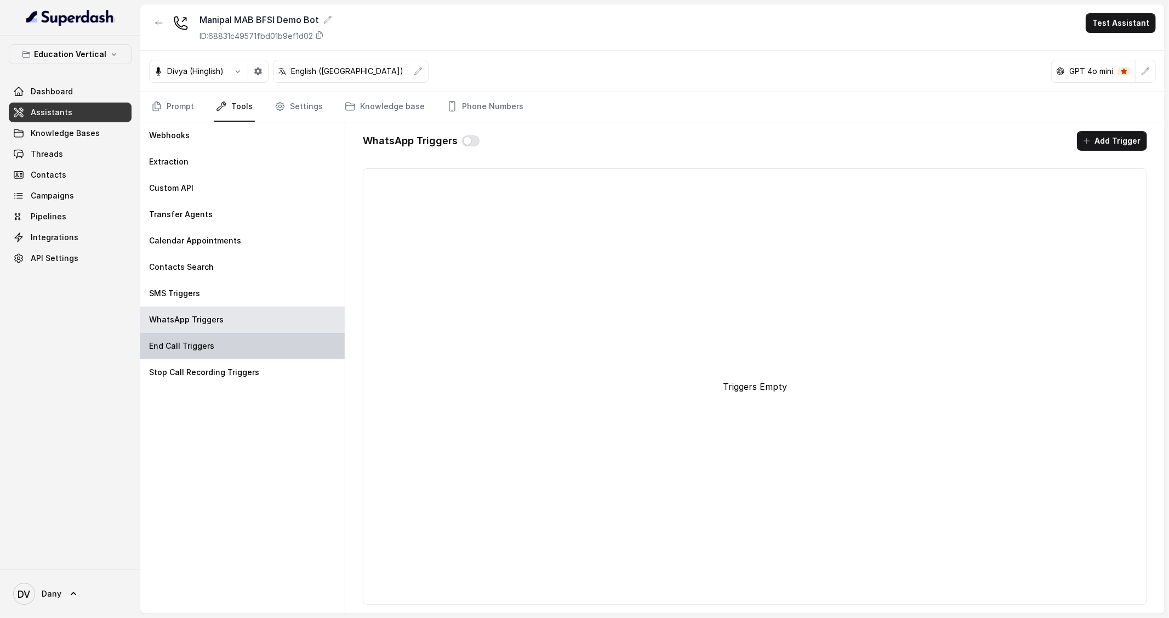
click at [229, 347] on div "End Call Triggers" at bounding box center [242, 346] width 204 height 26
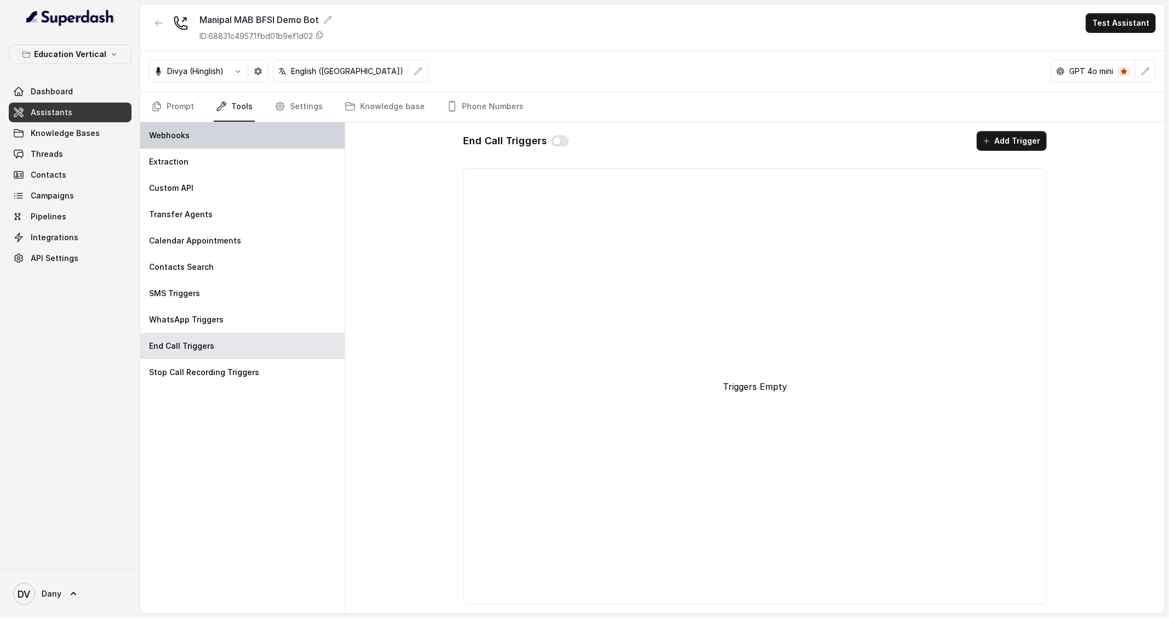
click at [306, 123] on div "Webhooks" at bounding box center [242, 135] width 204 height 26
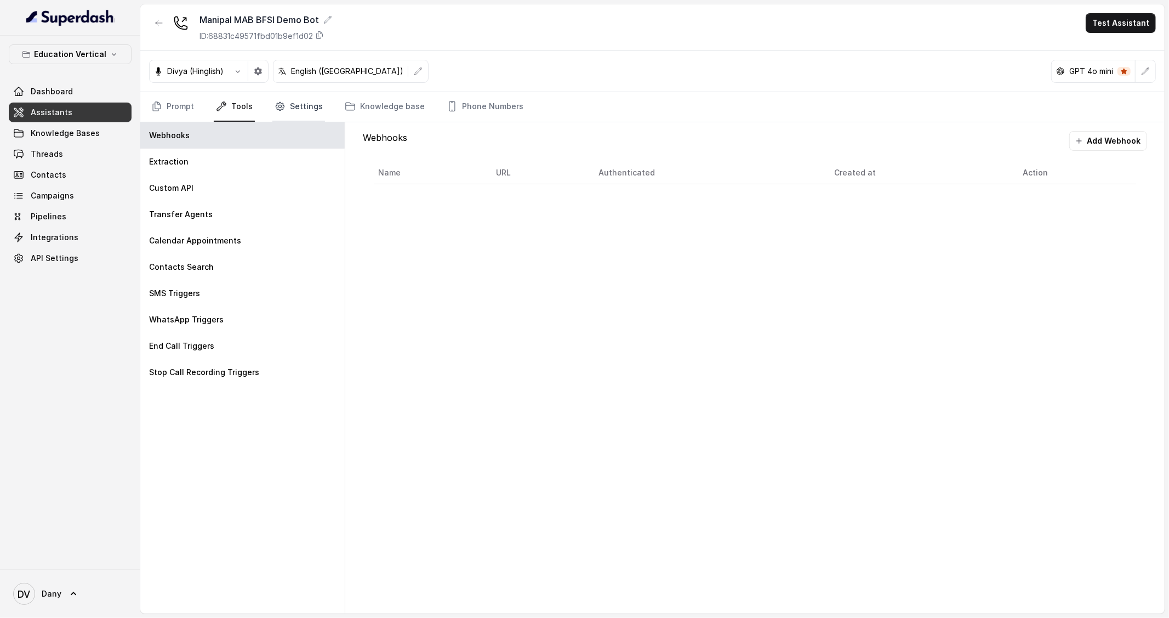
click at [306, 109] on link "Settings" at bounding box center [298, 107] width 53 height 30
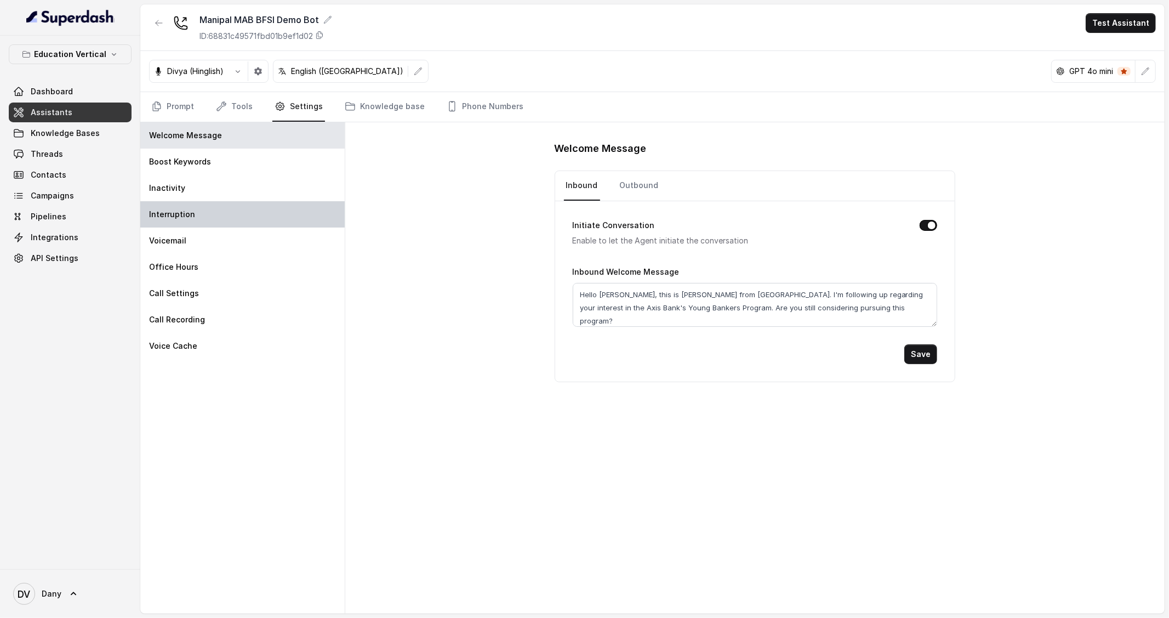
click at [212, 201] on div "Interruption" at bounding box center [242, 214] width 204 height 26
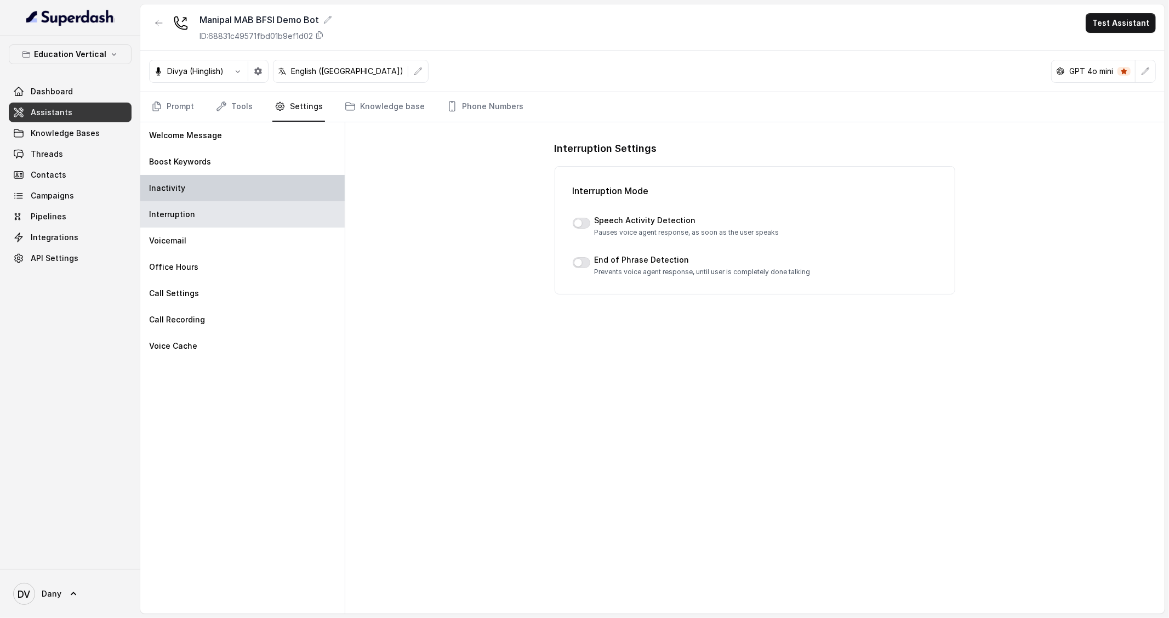
click at [211, 188] on div "Inactivity" at bounding box center [242, 188] width 204 height 26
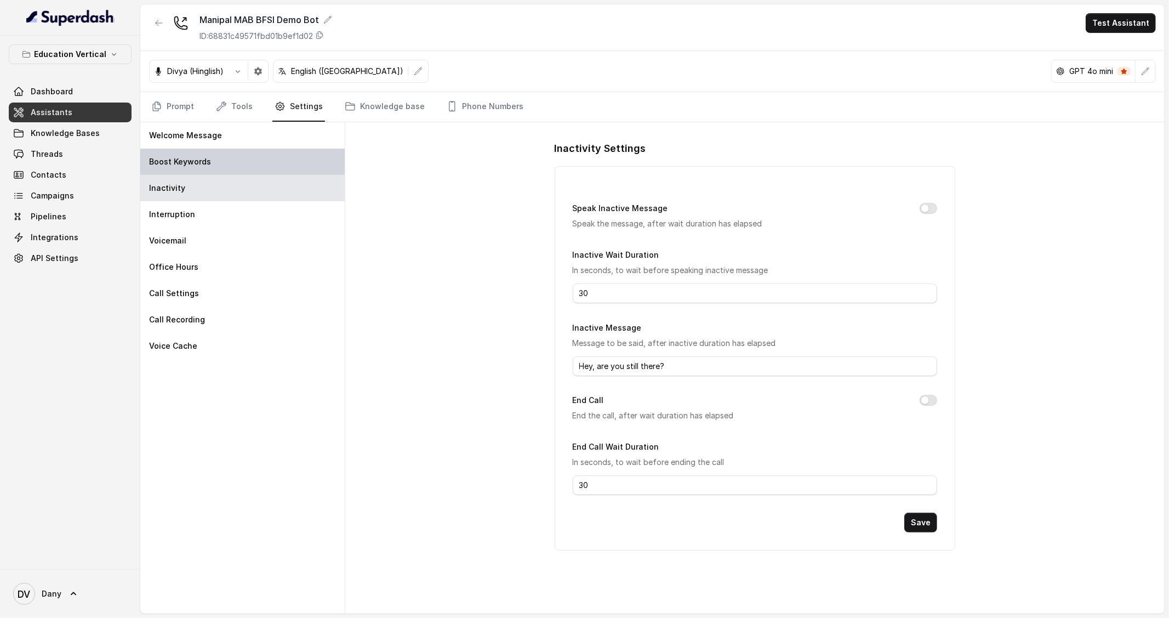
click at [286, 161] on div "Boost Keywords" at bounding box center [242, 162] width 204 height 26
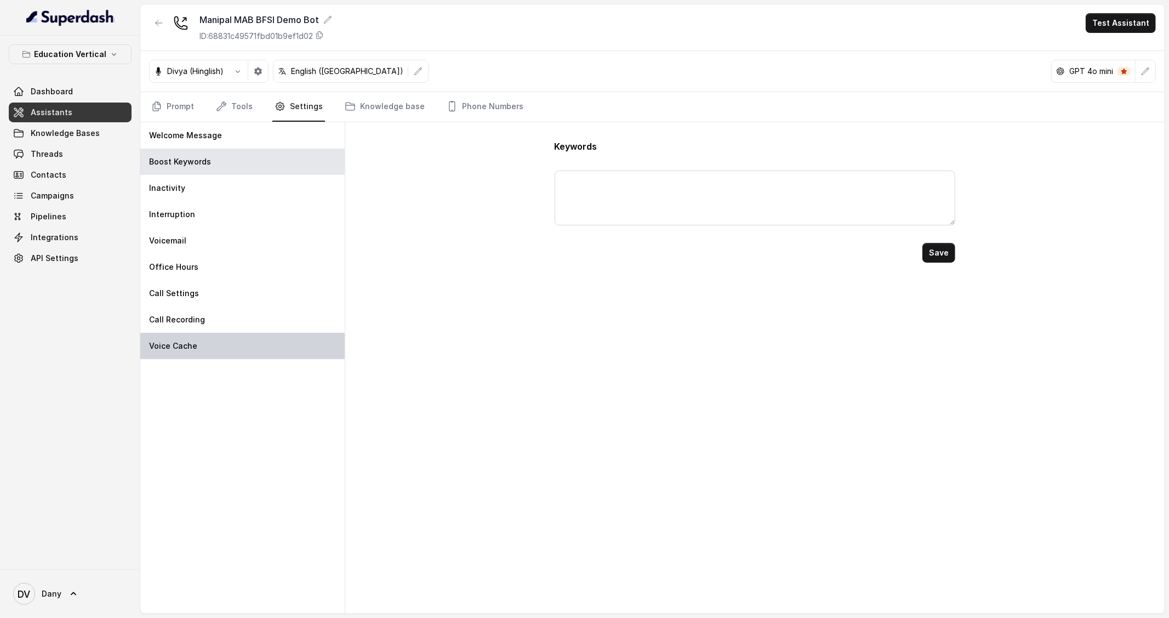
click at [218, 342] on div "Voice Cache" at bounding box center [242, 346] width 204 height 26
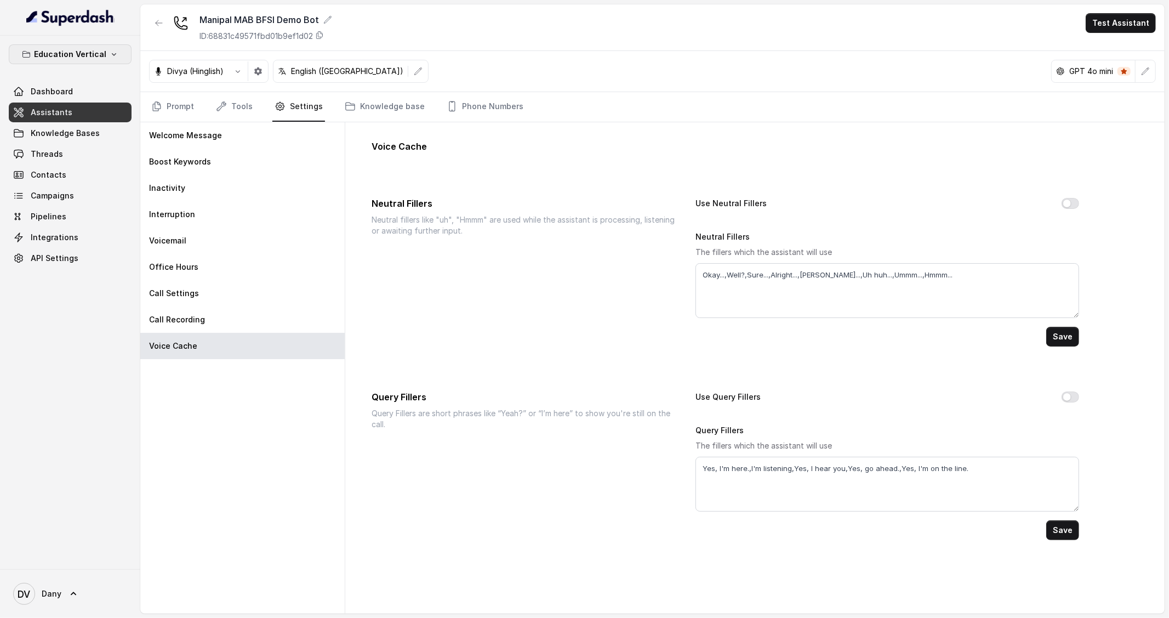
click at [47, 51] on p "Education Vertical" at bounding box center [70, 54] width 72 height 13
click at [57, 144] on div "Healthcare" at bounding box center [53, 143] width 84 height 13
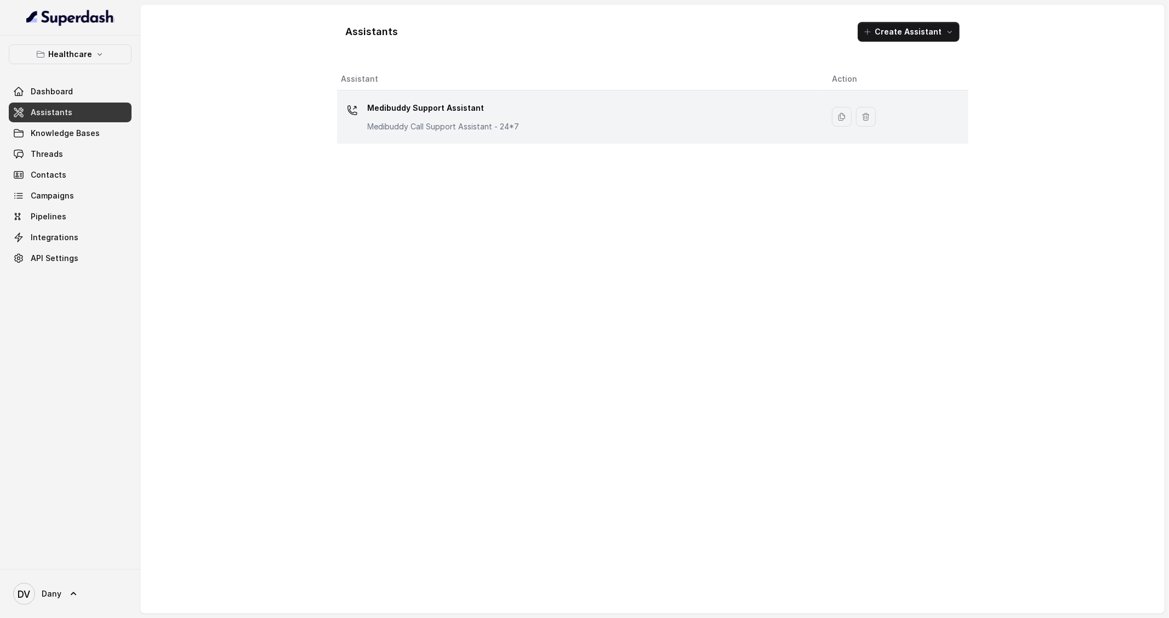
click at [435, 141] on td "Medibuddy Support Assistant Medibuddy Call Support Assistant - 24*7" at bounding box center [580, 116] width 487 height 53
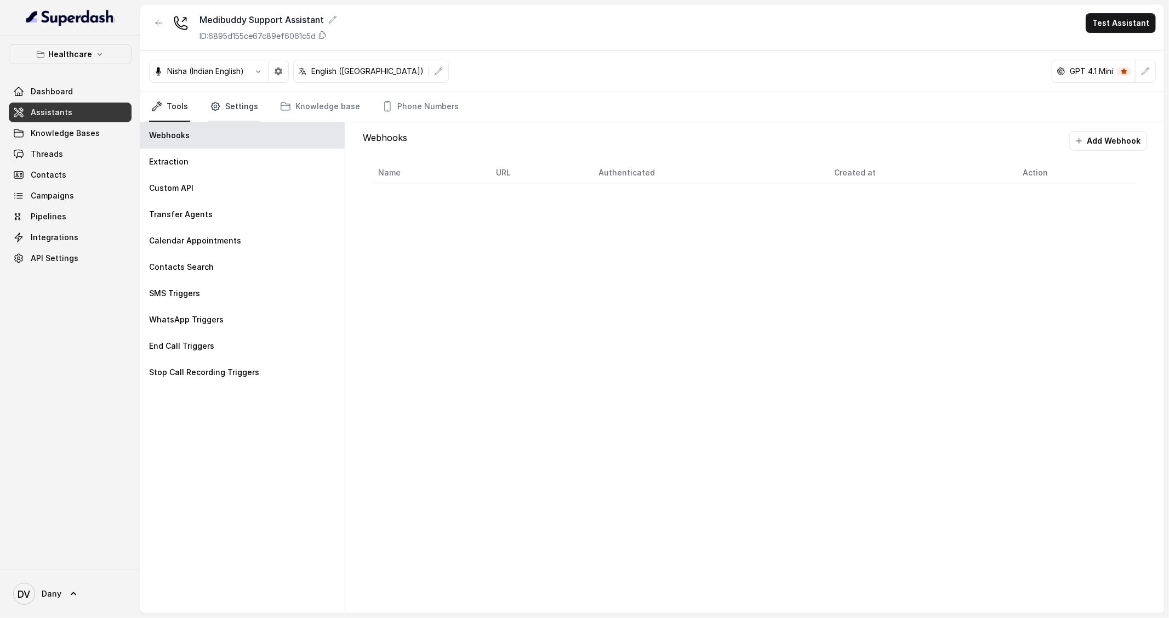
click at [247, 100] on link "Settings" at bounding box center [234, 107] width 53 height 30
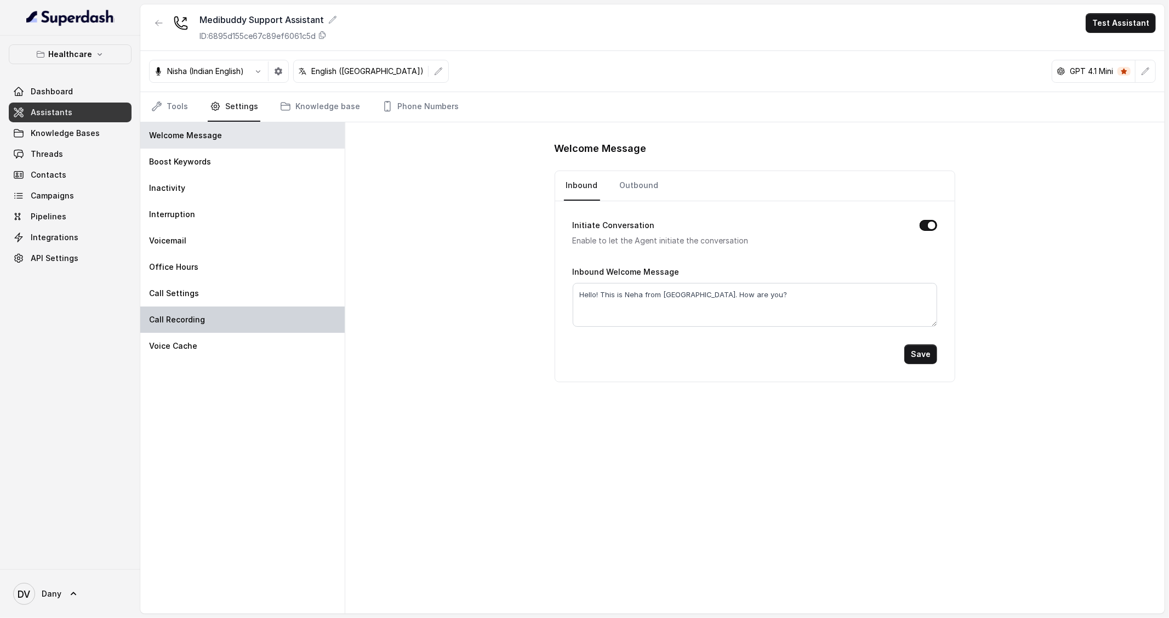
click at [243, 321] on div "Call Recording" at bounding box center [242, 319] width 204 height 26
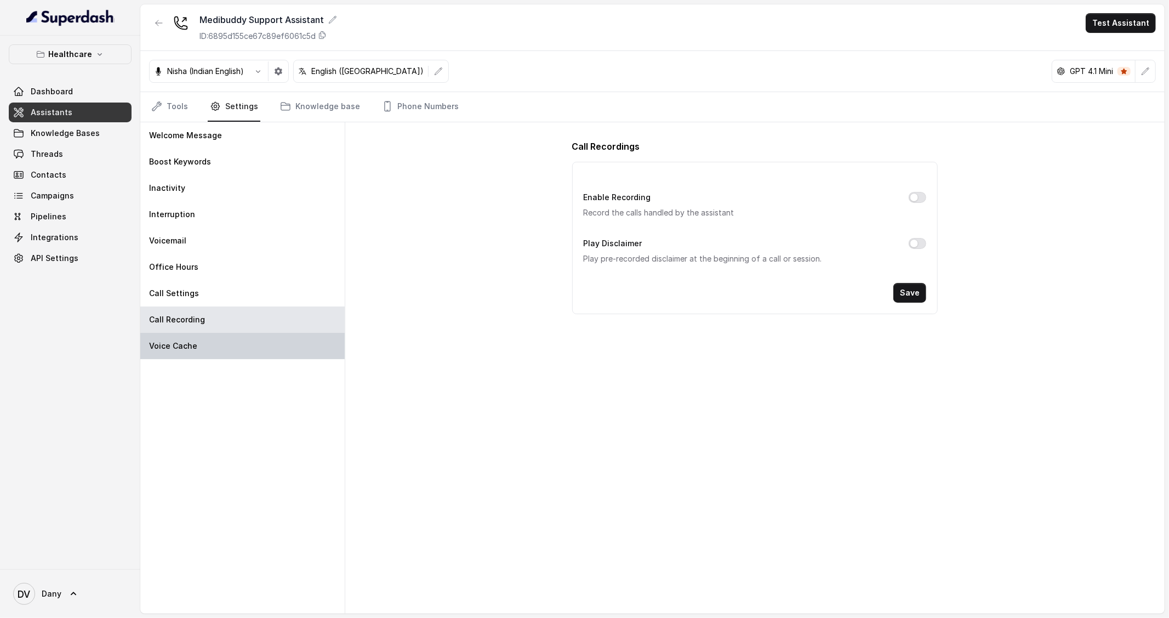
click at [228, 346] on div "Voice Cache" at bounding box center [242, 346] width 204 height 26
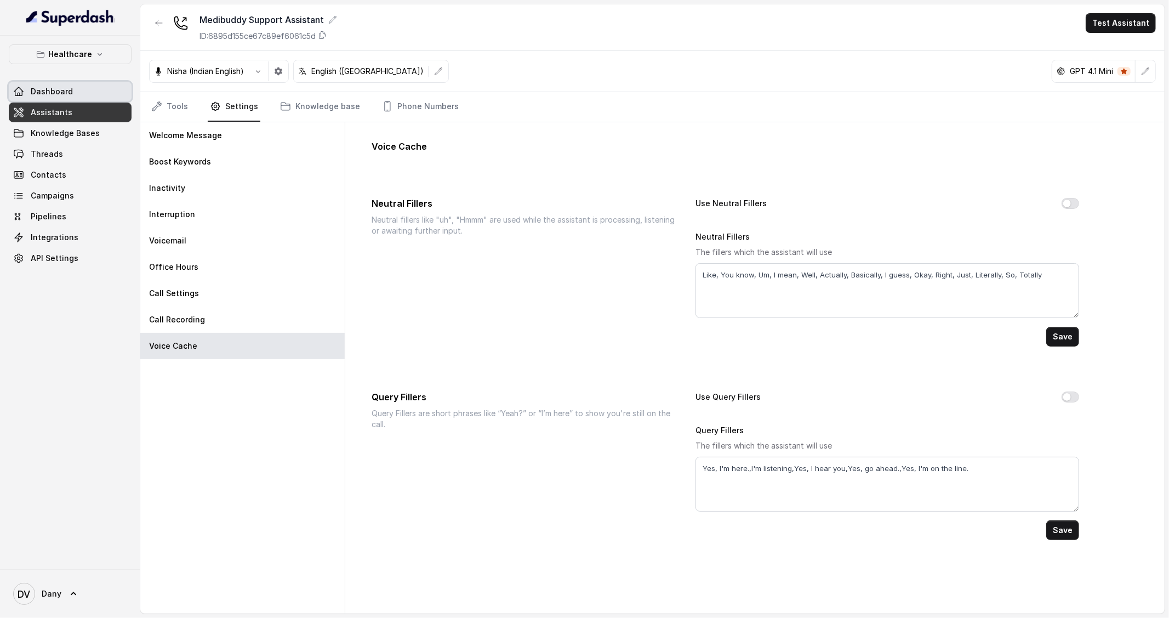
click at [58, 89] on span "Dashboard" at bounding box center [52, 91] width 42 height 11
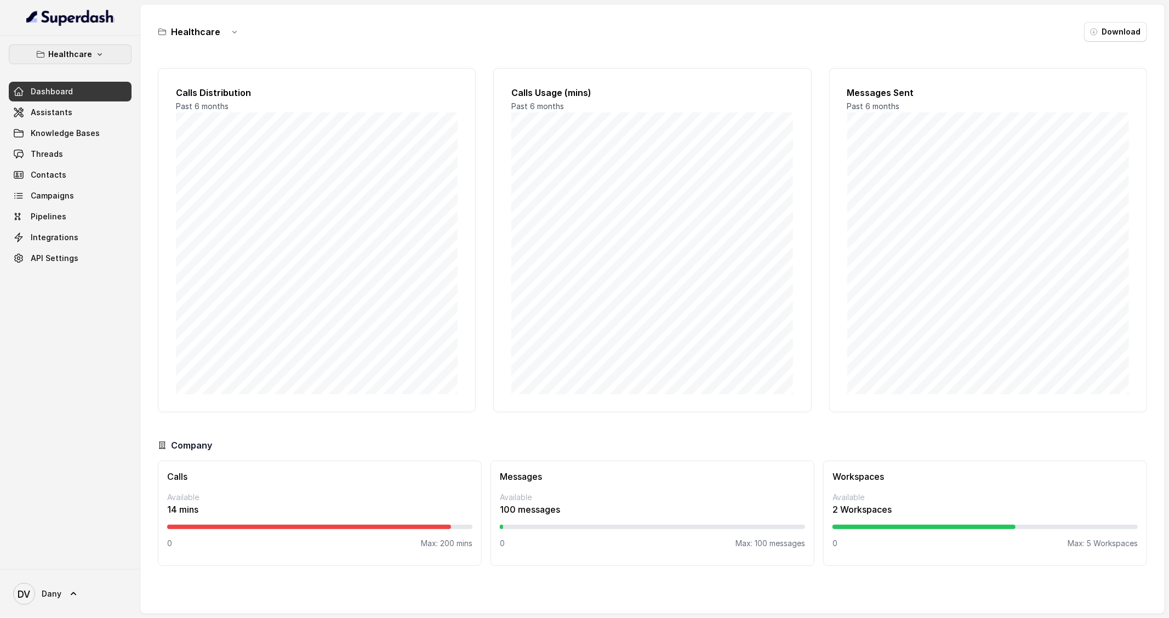
click at [86, 60] on p "Healthcare" at bounding box center [70, 54] width 44 height 13
click at [66, 117] on p "Education Vertical" at bounding box center [44, 123] width 66 height 13
click at [79, 111] on link "Assistants" at bounding box center [70, 113] width 123 height 20
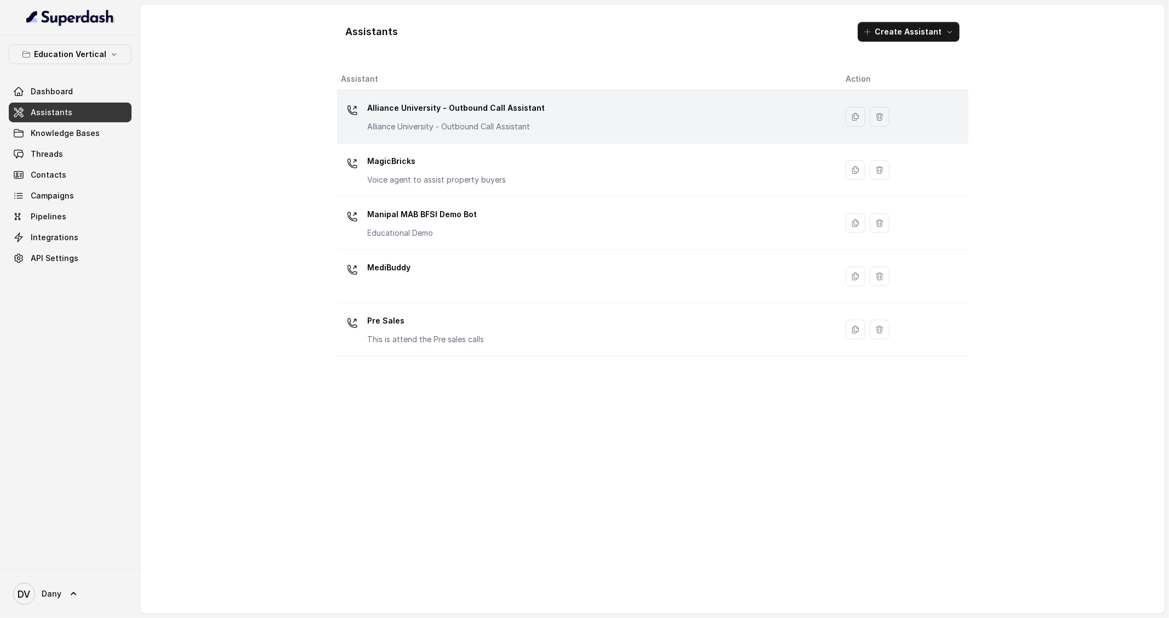
click at [394, 129] on p "Alliance University - Outbound Call Assistant" at bounding box center [457, 126] width 178 height 11
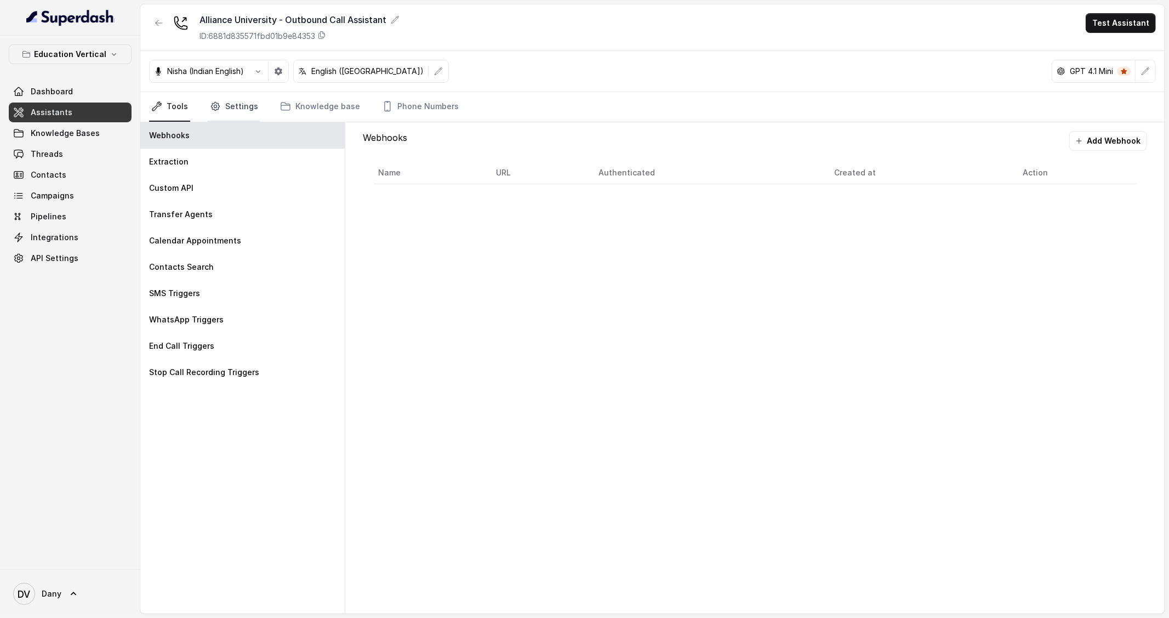
click at [245, 92] on link "Settings" at bounding box center [234, 107] width 53 height 30
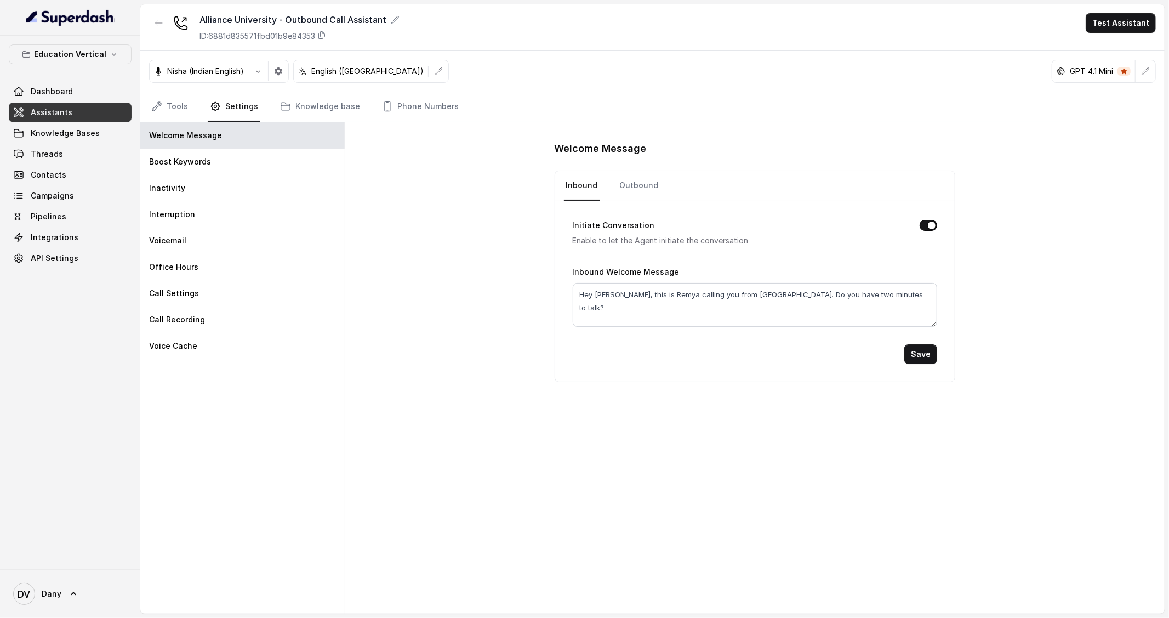
click at [151, 360] on div "Welcome Message Boost Keywords Inactivity Interruption Voicemail Office Hours C…" at bounding box center [242, 367] width 205 height 491
click at [162, 345] on p "Voice Cache" at bounding box center [173, 345] width 48 height 11
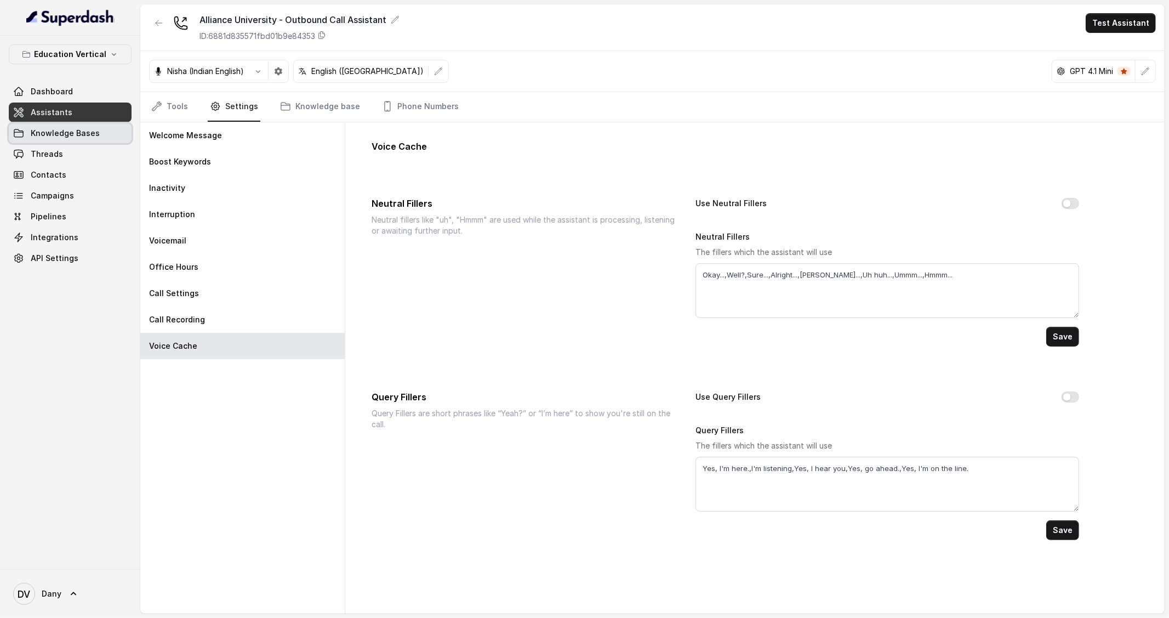
click at [117, 138] on link "Knowledge Bases" at bounding box center [70, 133] width 123 height 20
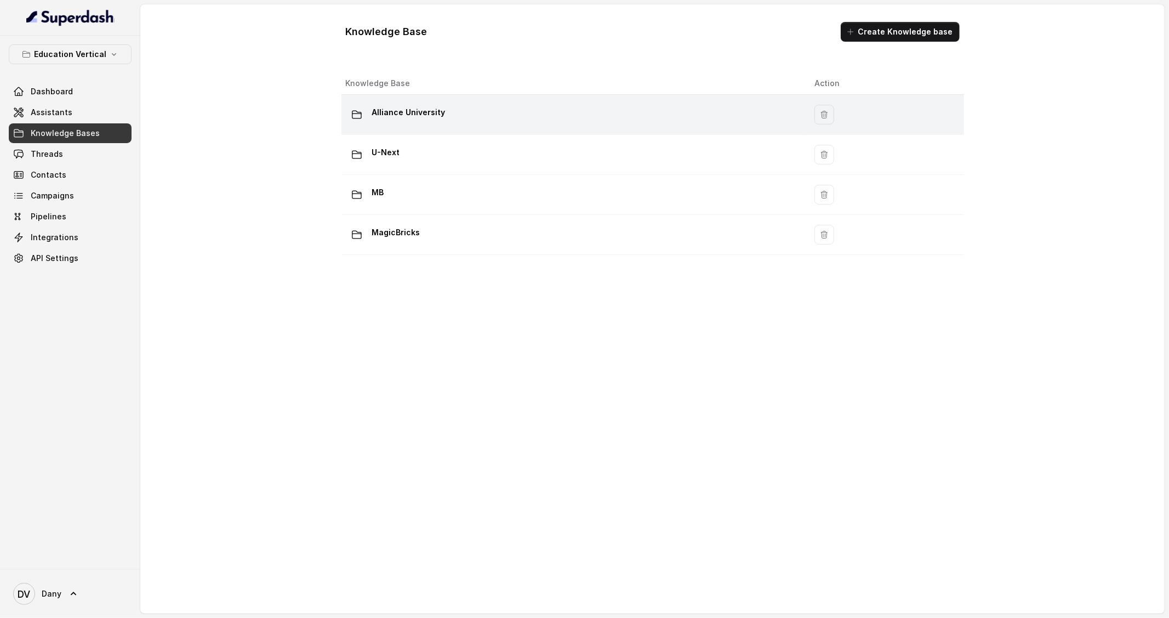
click at [402, 109] on p "Alliance University" at bounding box center [408, 113] width 73 height 18
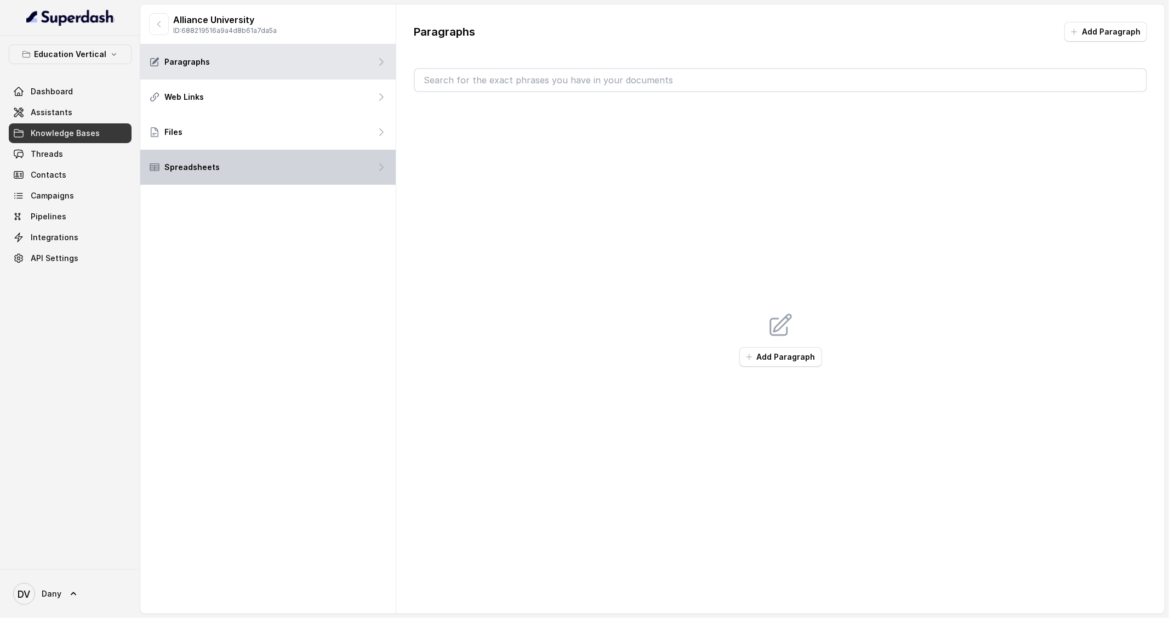
click at [231, 167] on div "Spreadsheets" at bounding box center [267, 167] width 255 height 35
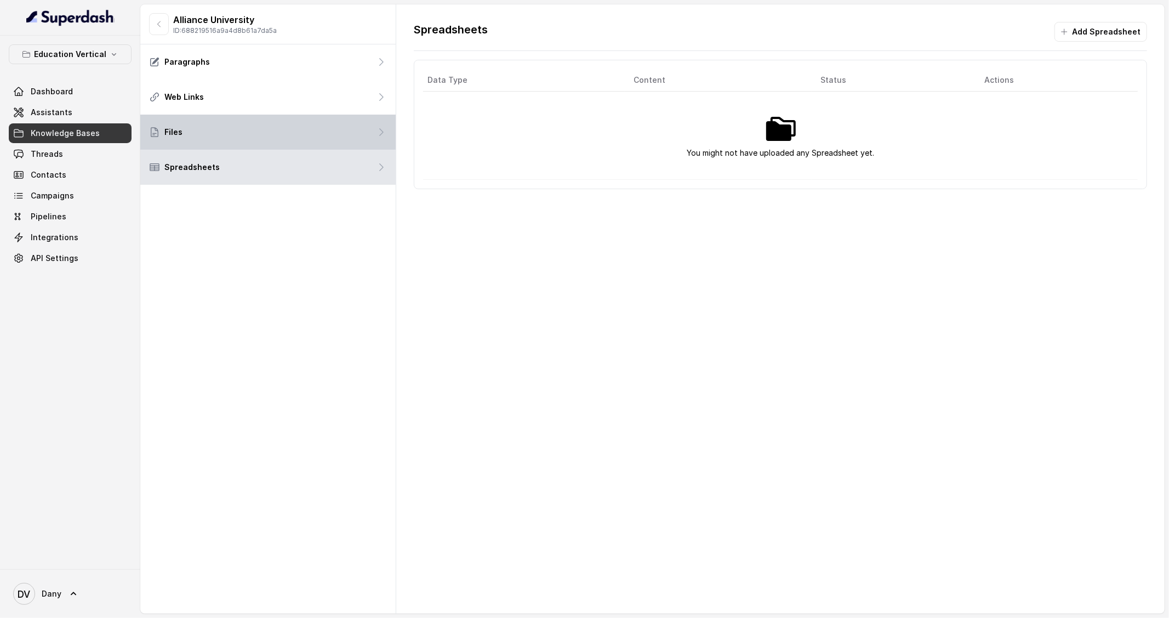
click at [285, 127] on div "Files" at bounding box center [267, 132] width 255 height 35
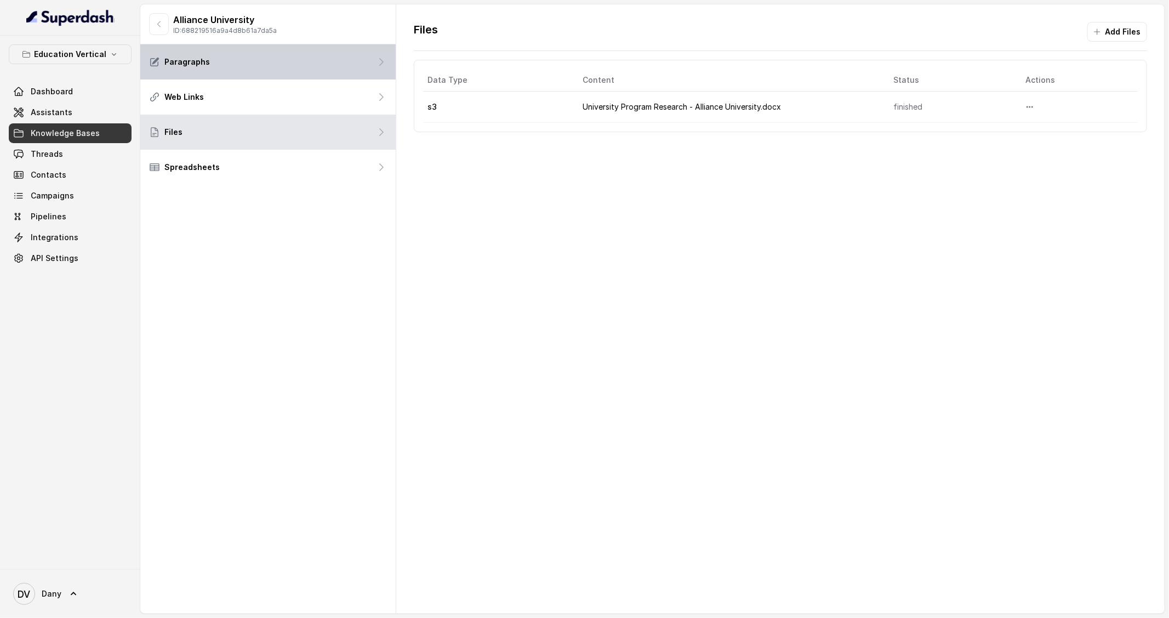
click at [265, 65] on div "Paragraphs" at bounding box center [267, 61] width 255 height 35
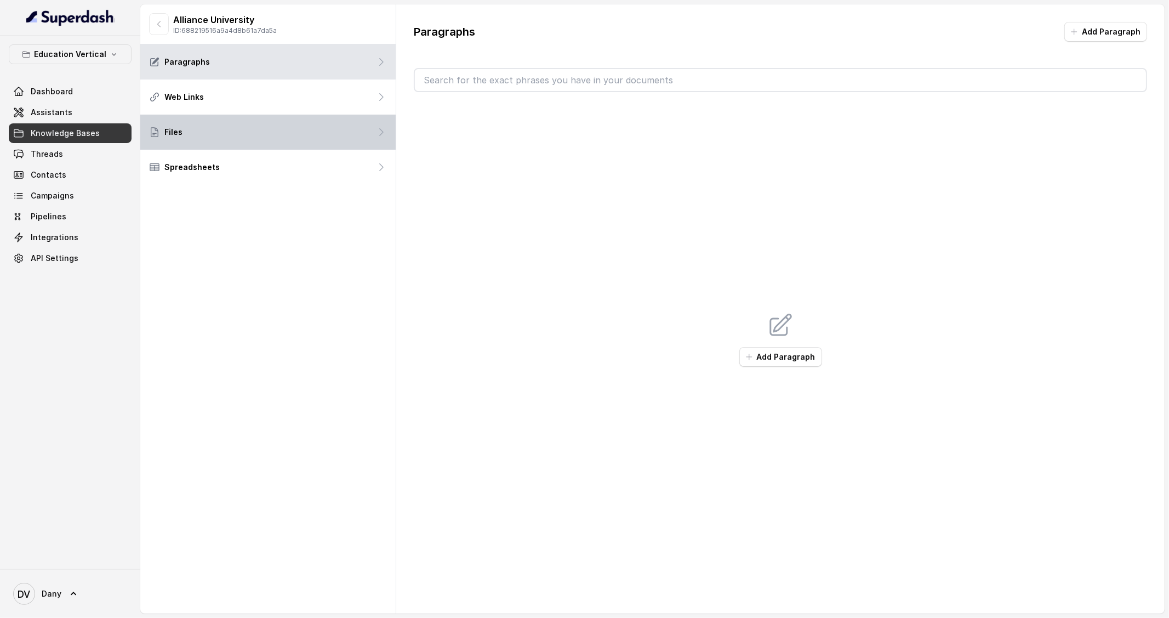
click at [200, 130] on div "Files" at bounding box center [267, 132] width 255 height 35
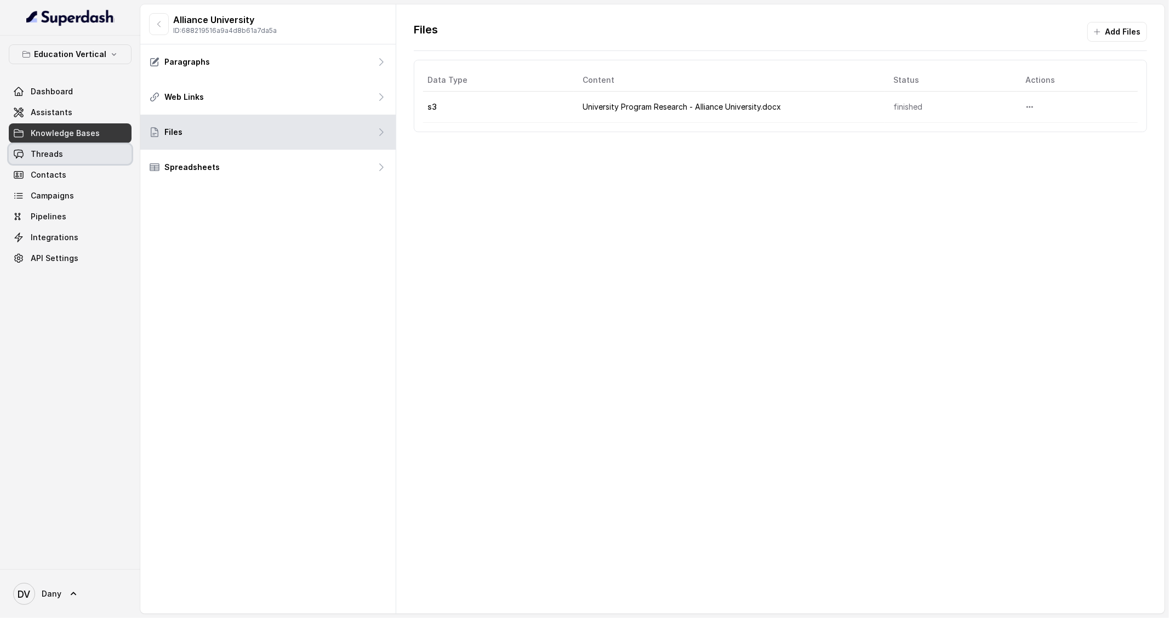
click at [89, 163] on link "Threads" at bounding box center [70, 154] width 123 height 20
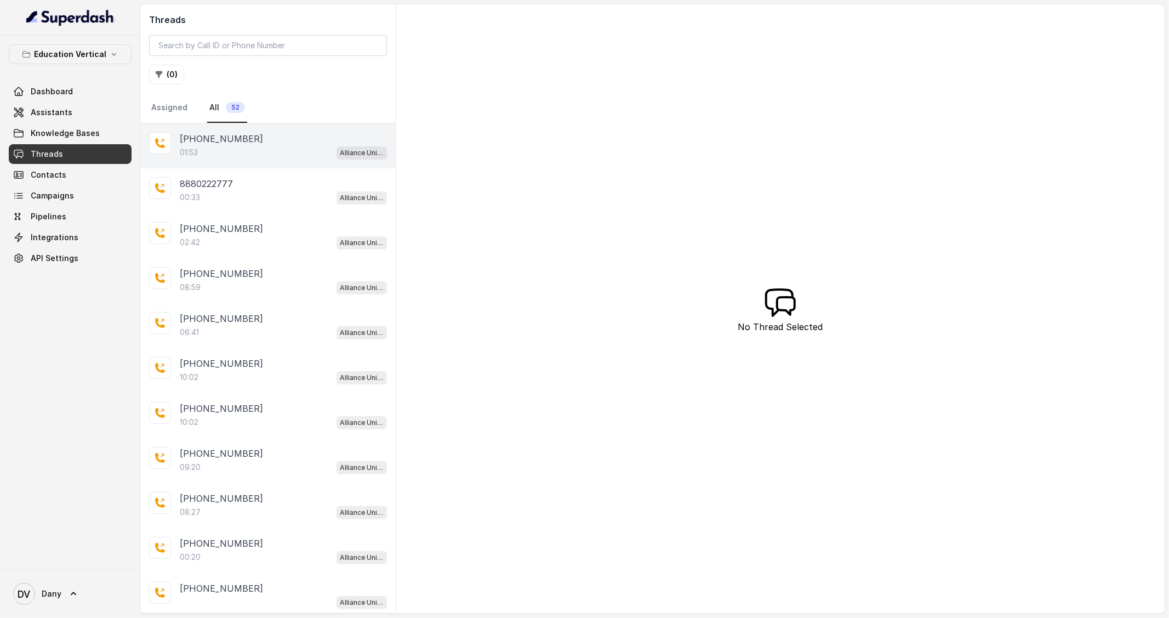
click at [265, 154] on div "01:53 Alliance University - Outbound Call Assistant" at bounding box center [283, 152] width 207 height 14
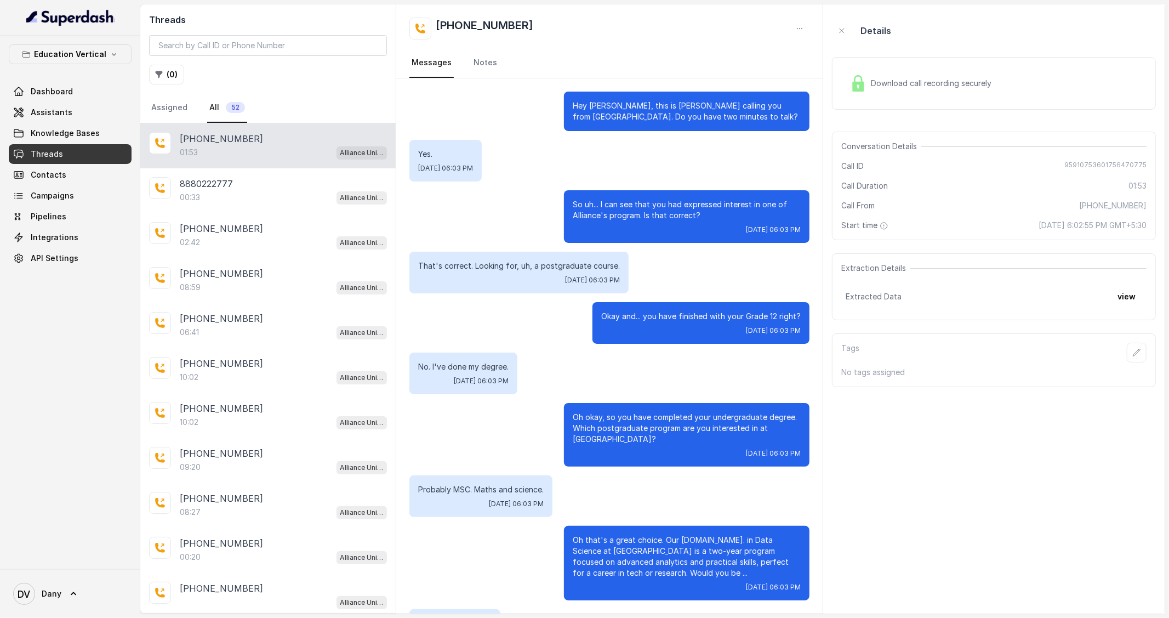
click at [923, 83] on span "Download call recording securely" at bounding box center [933, 83] width 125 height 11
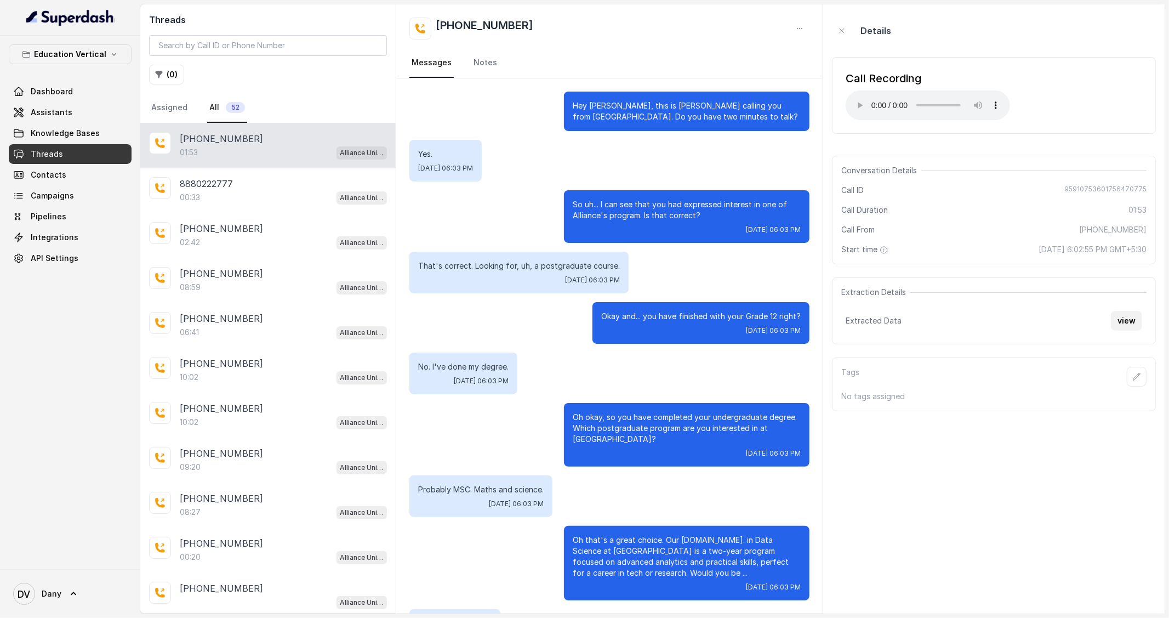
click at [1125, 321] on button "view" at bounding box center [1126, 321] width 31 height 20
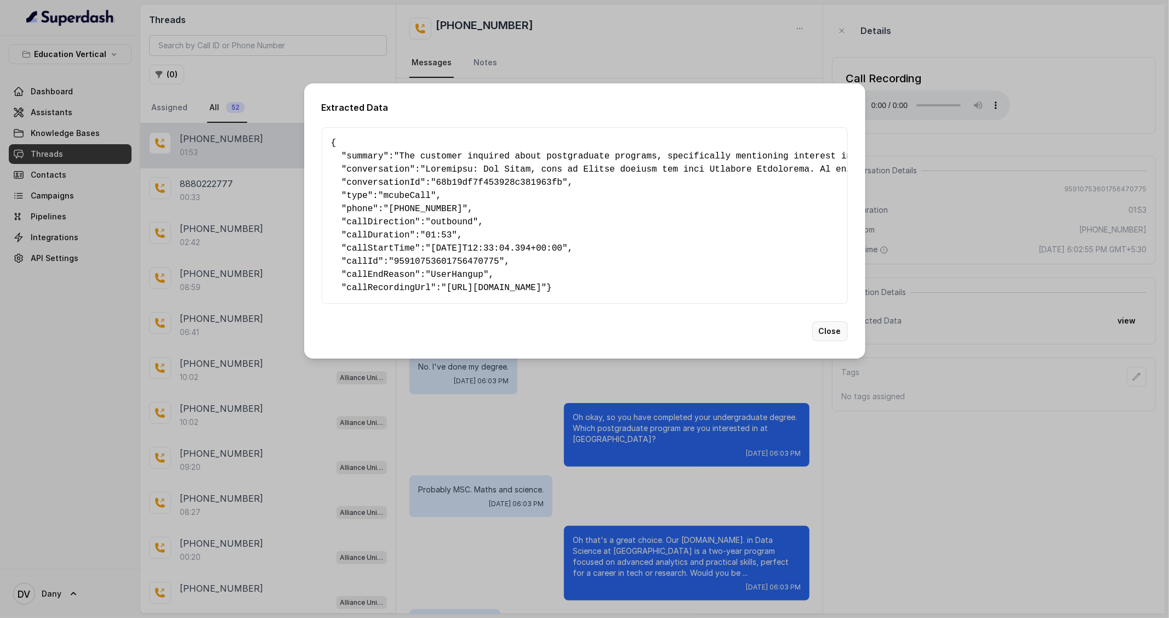
click at [844, 341] on button "Close" at bounding box center [830, 331] width 36 height 20
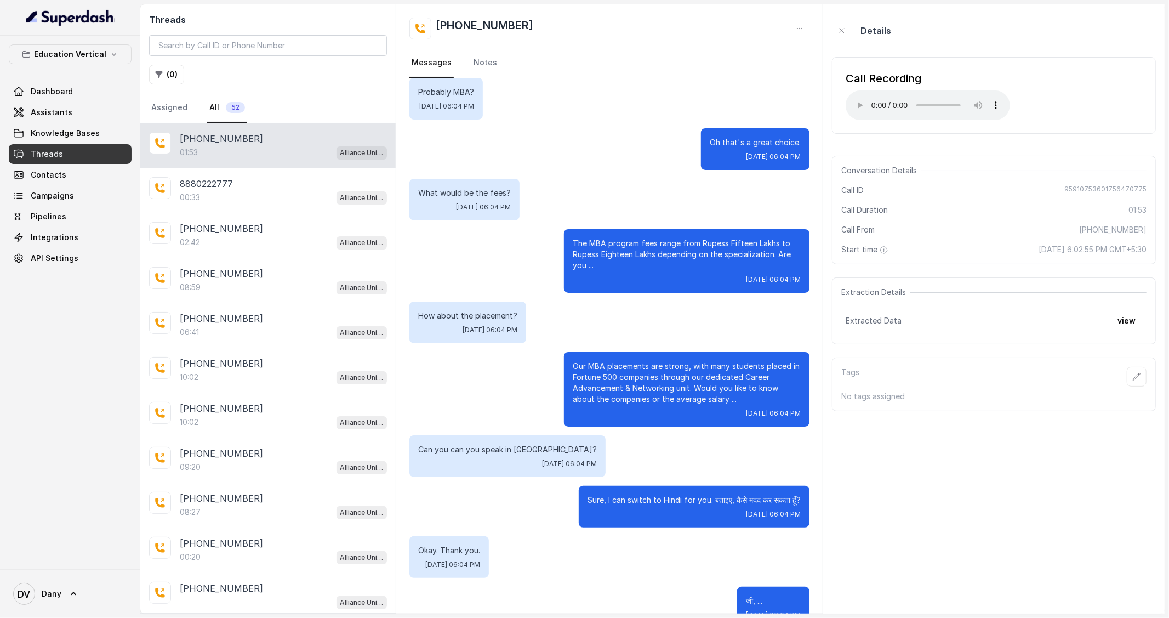
scroll to position [655, 0]
click at [932, 327] on div "Extracted Data view" at bounding box center [994, 321] width 297 height 20
click at [1132, 312] on button "view" at bounding box center [1126, 321] width 31 height 20
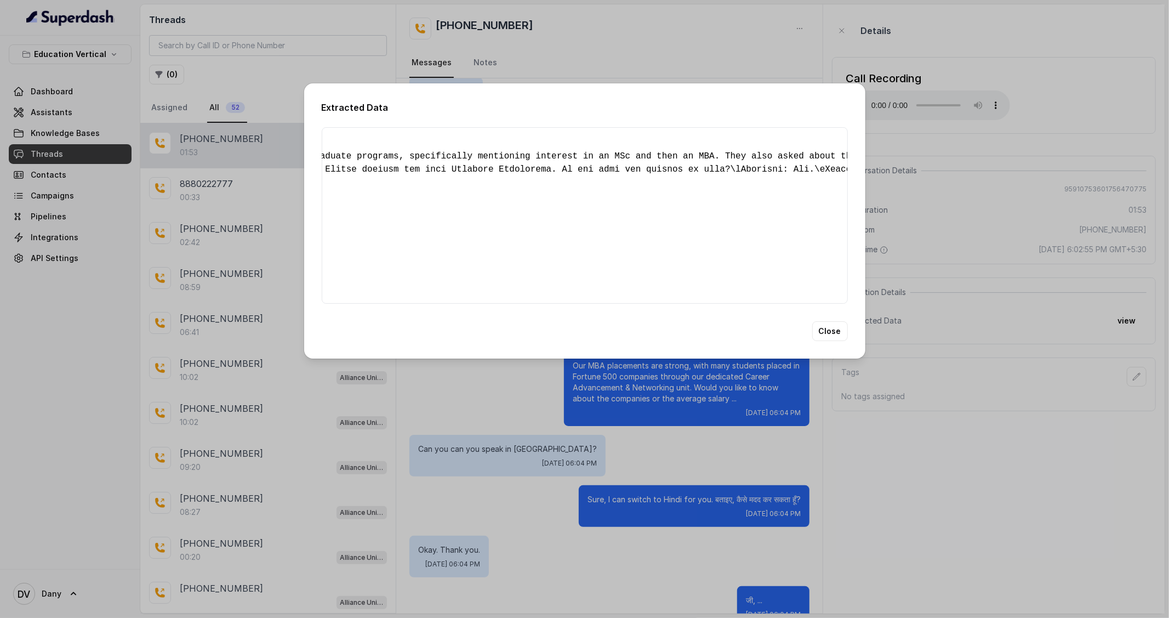
scroll to position [0, 272]
click at [774, 158] on div "{ " summary ": "The customer inquired about postgraduate programs, specifically…" at bounding box center [585, 215] width 526 height 177
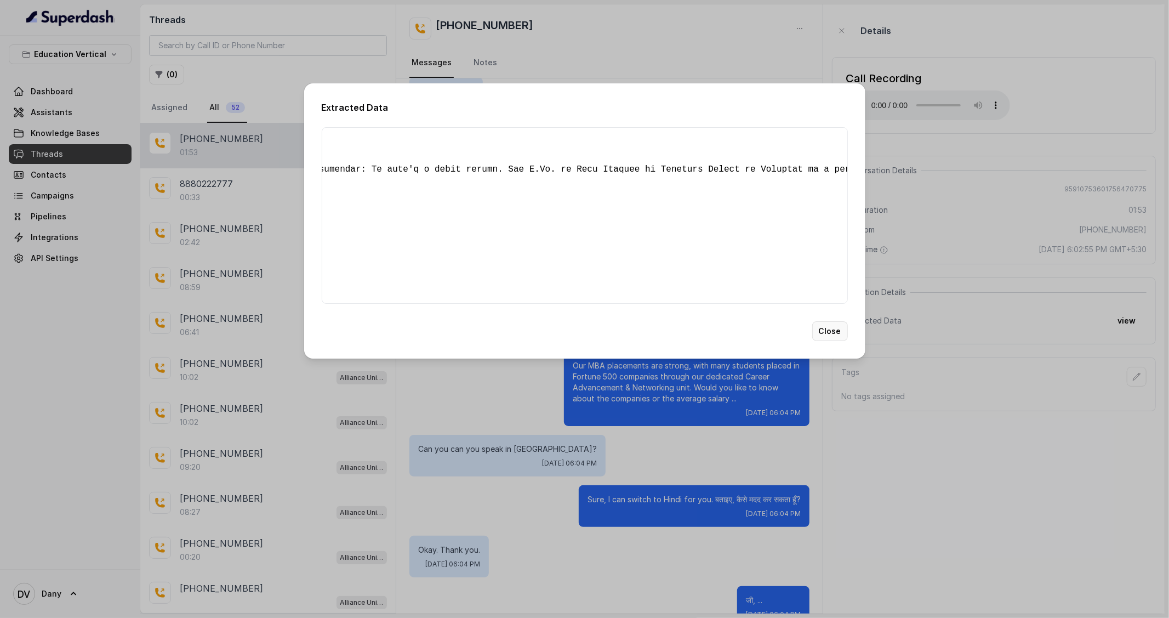
click at [825, 341] on button "Close" at bounding box center [830, 331] width 36 height 20
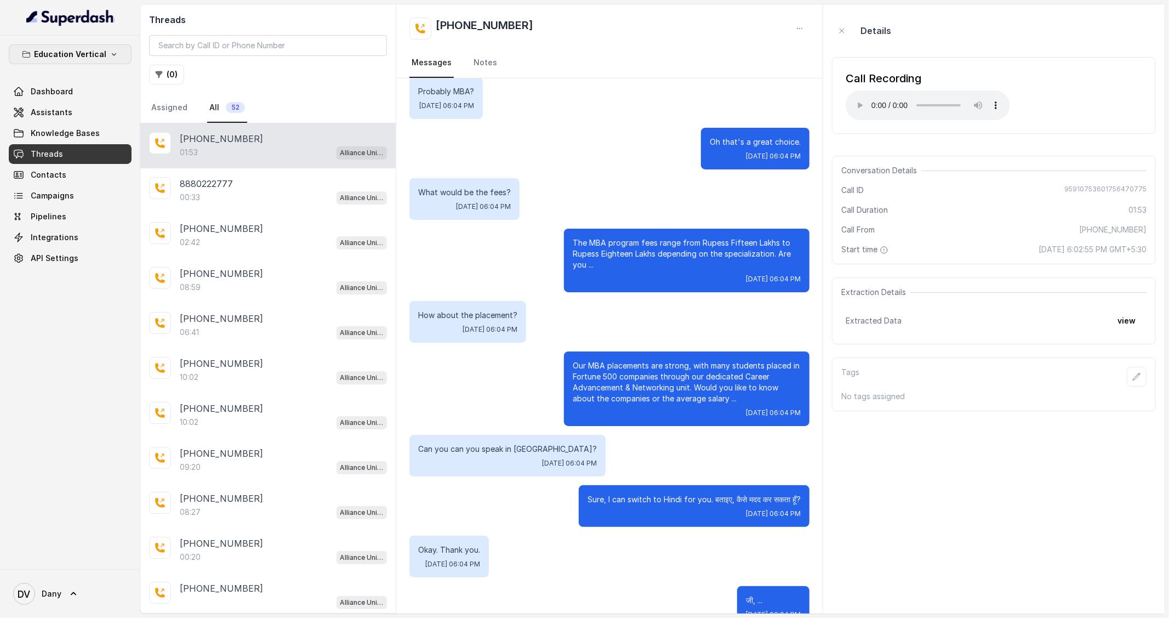
click at [66, 53] on p "Education Vertical" at bounding box center [70, 54] width 72 height 13
click at [12, 287] on div "Education Vertical Dashboard Assistants Knowledge Bases Threads Contacts Campai…" at bounding box center [70, 302] width 140 height 533
click at [46, 107] on span "Assistants" at bounding box center [52, 112] width 42 height 11
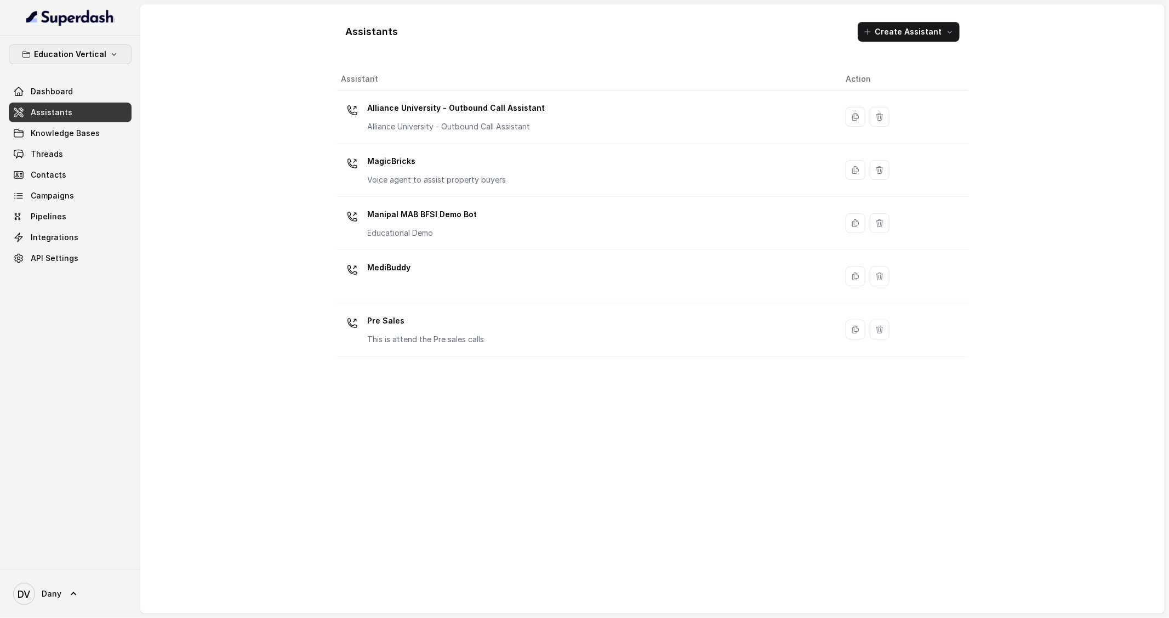
click at [84, 48] on p "Education Vertical" at bounding box center [70, 54] width 72 height 13
click at [62, 139] on div "Healthcare" at bounding box center [53, 143] width 84 height 13
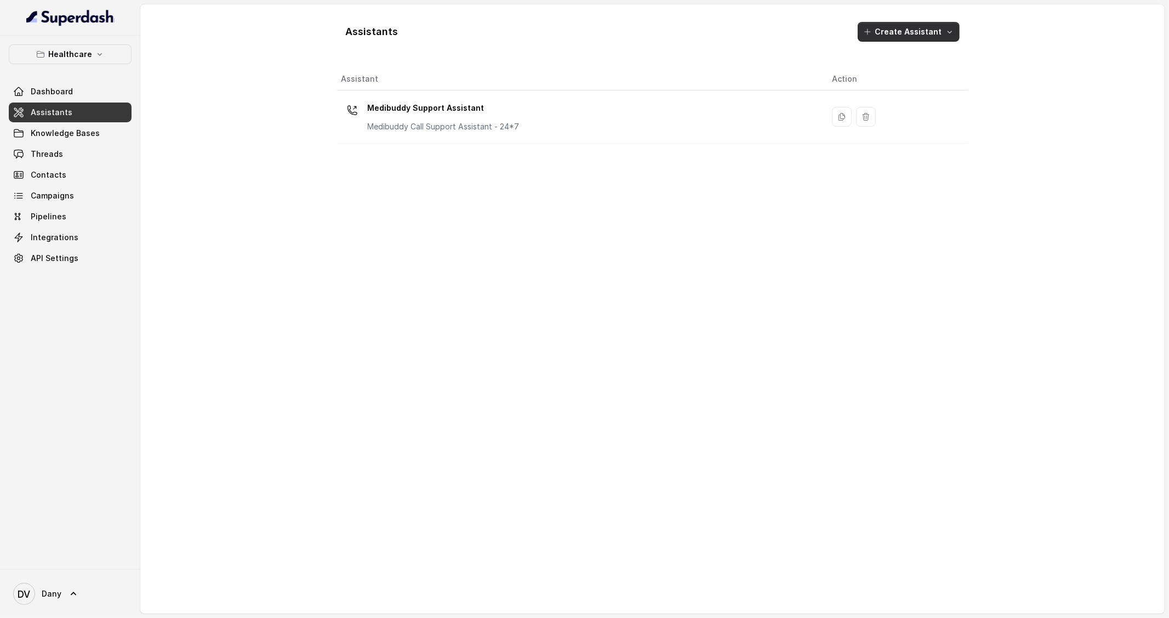
click at [895, 22] on button "Create Assistant" at bounding box center [909, 32] width 102 height 20
click at [399, 278] on div "Assistants Create Assistant Assistant Action Medibuddy Support Assistant Medibu…" at bounding box center [653, 309] width 632 height 592
click at [902, 26] on button "Create Assistant" at bounding box center [909, 32] width 102 height 20
click at [804, 277] on div "Assistants Create Assistant Assistant Action Medibuddy Support Assistant Medibu…" at bounding box center [653, 309] width 632 height 592
